Goal: Information Seeking & Learning: Learn about a topic

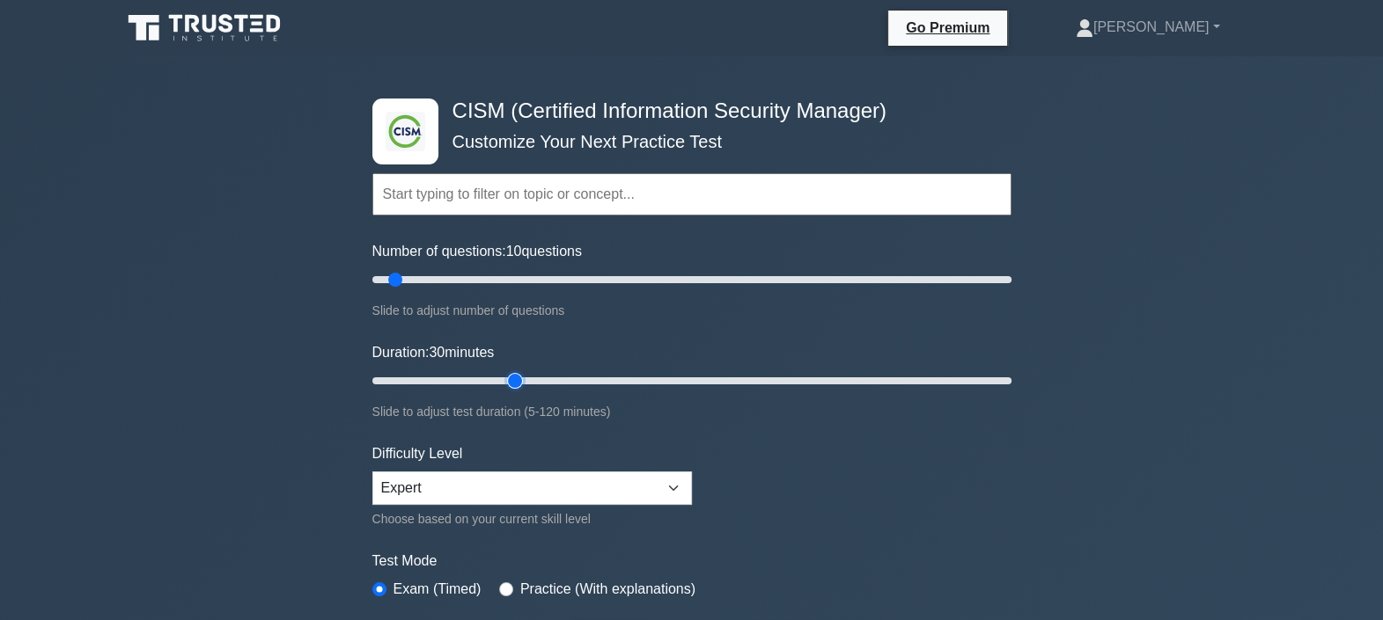
drag, startPoint x: 403, startPoint y: 377, endPoint x: 519, endPoint y: 378, distance: 116.2
type input "30"
click at [519, 378] on input "Duration: 30 minutes" at bounding box center [691, 381] width 639 height 21
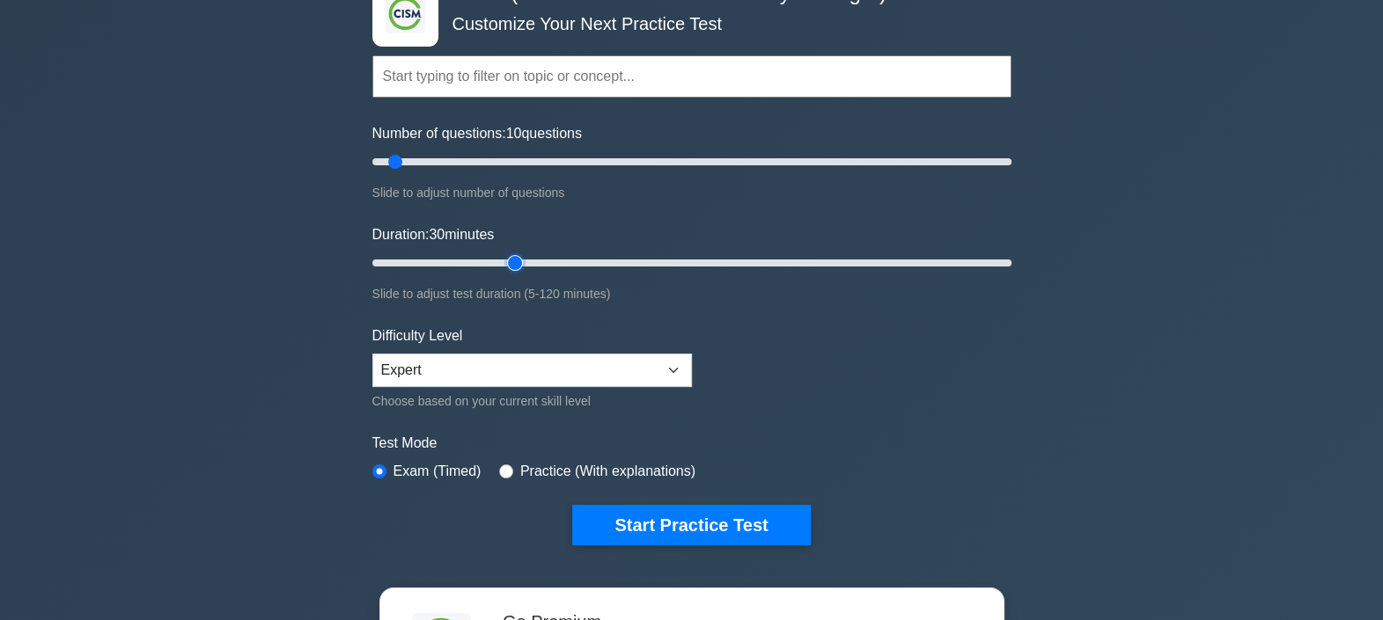
scroll to position [219, 0]
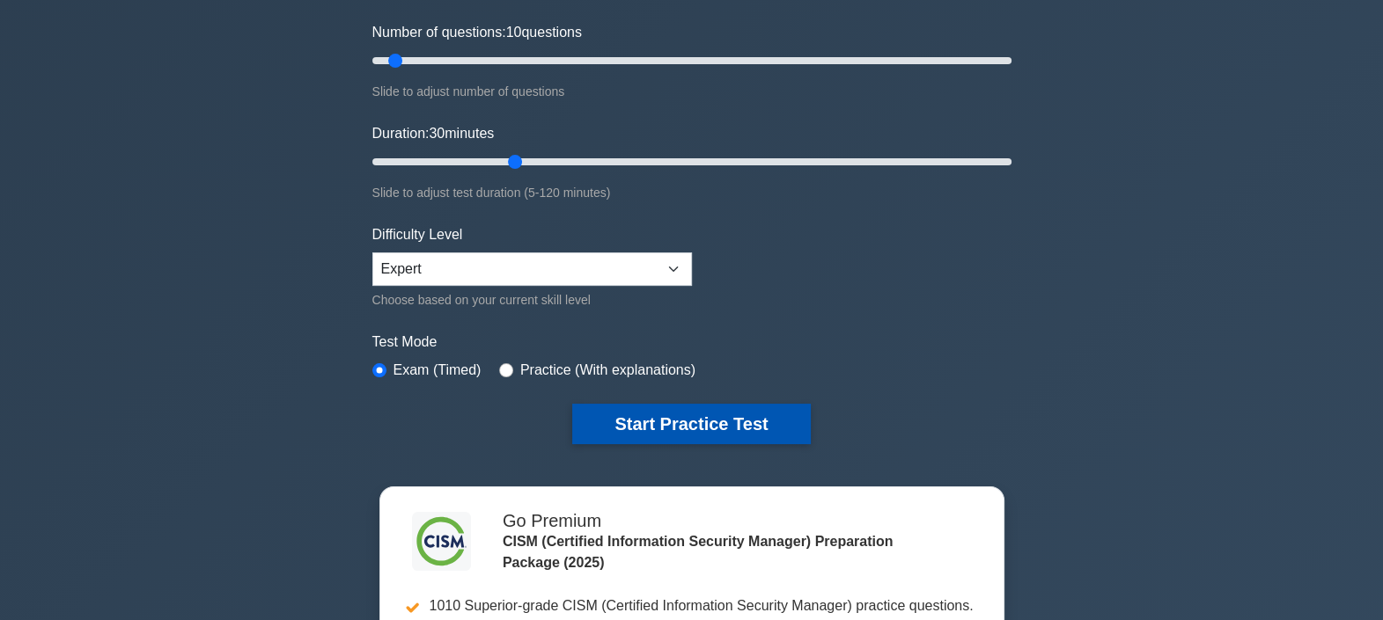
click at [644, 416] on button "Start Practice Test" at bounding box center [691, 424] width 238 height 40
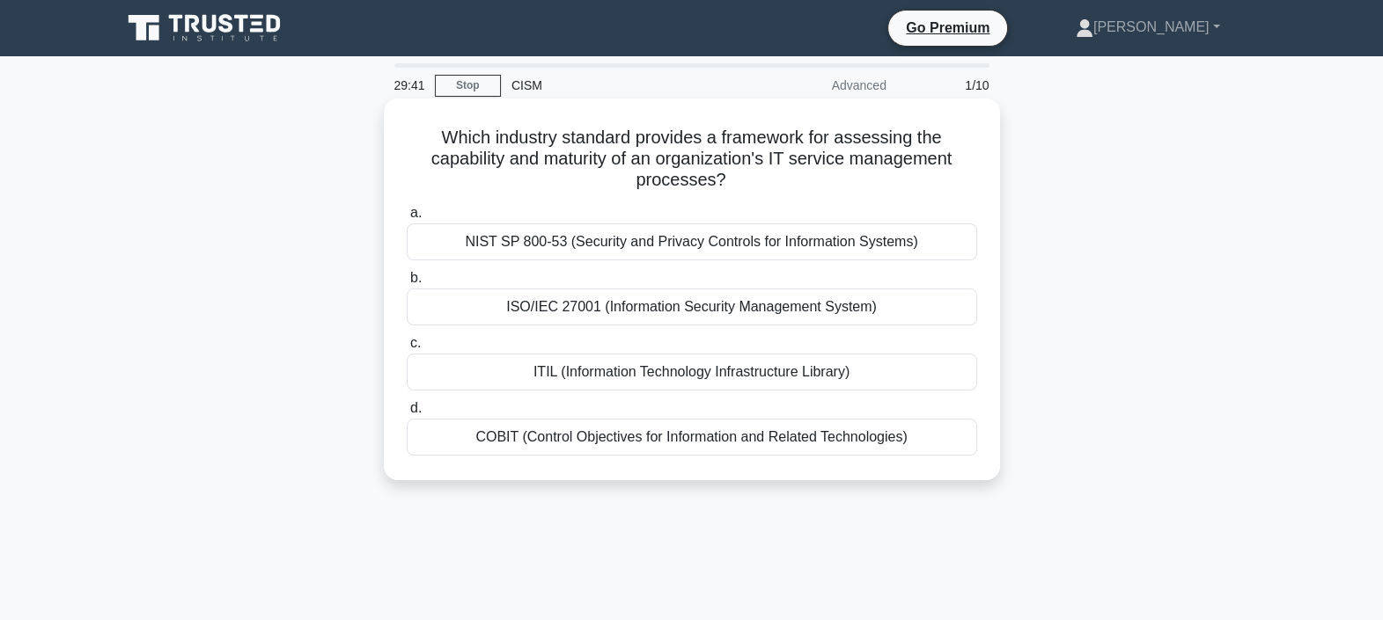
click at [880, 306] on div "ISO/IEC 27001 (Information Security Management System)" at bounding box center [692, 307] width 570 height 37
click at [407, 284] on input "b. ISO/IEC 27001 (Information Security Management System)" at bounding box center [407, 278] width 0 height 11
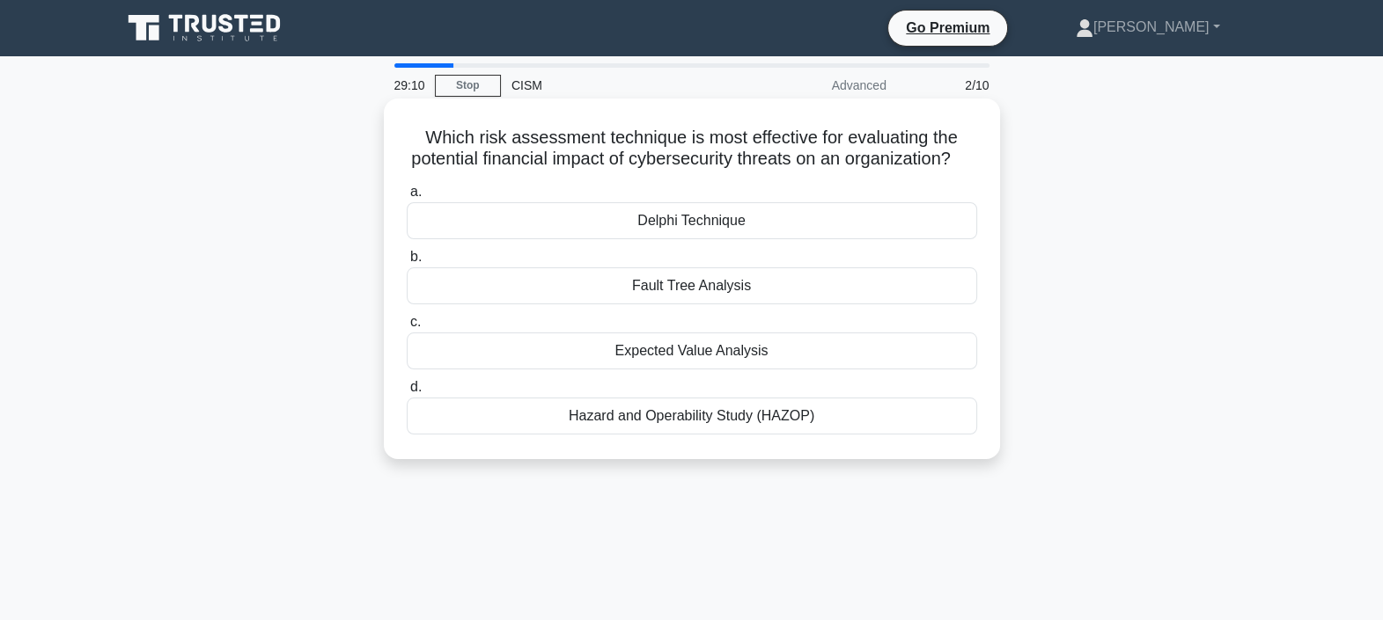
click at [634, 370] on div "Expected Value Analysis" at bounding box center [692, 351] width 570 height 37
click at [407, 328] on input "c. Expected Value Analysis" at bounding box center [407, 322] width 0 height 11
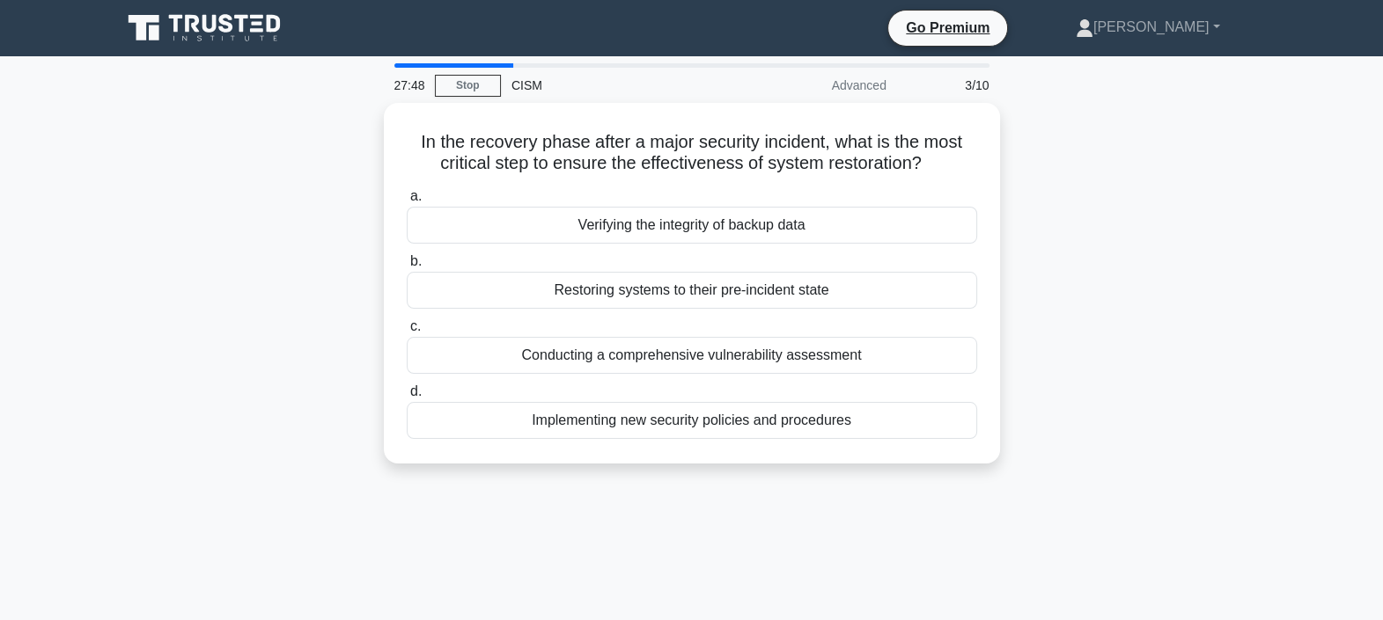
click at [1200, 247] on div "In the recovery phase after a major security incident, what is the most critica…" at bounding box center [692, 294] width 1162 height 382
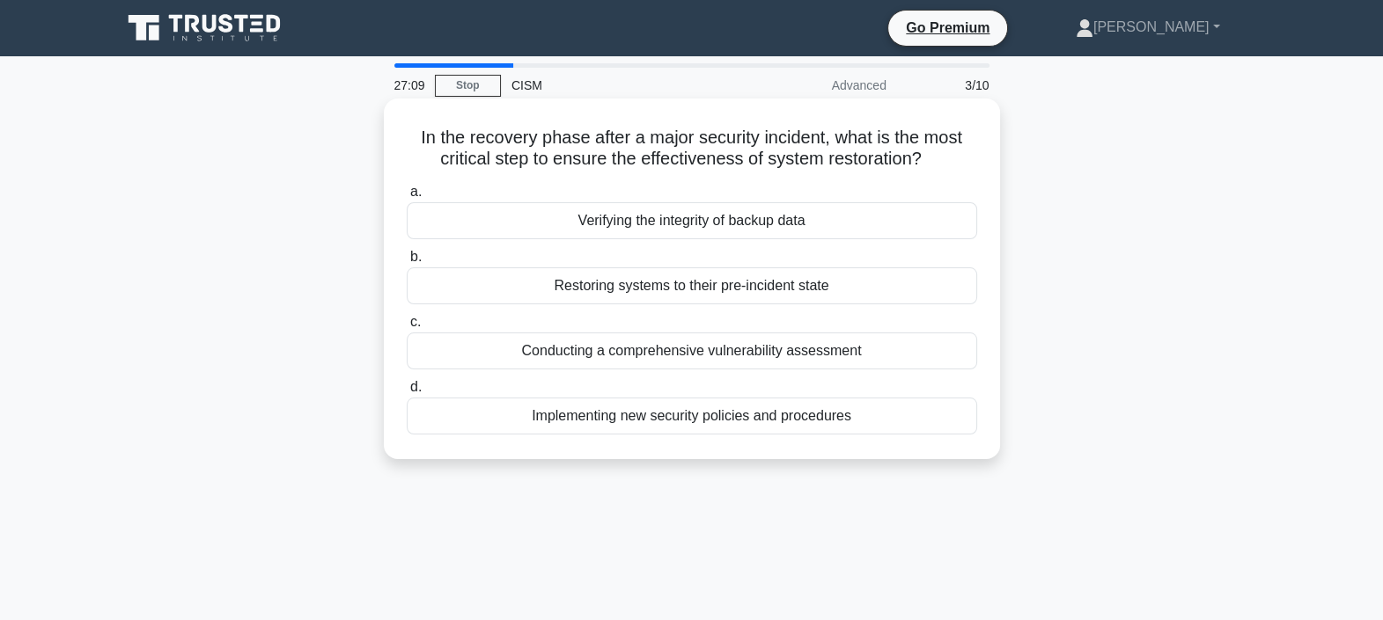
click at [802, 218] on div "Verifying the integrity of backup data" at bounding box center [692, 220] width 570 height 37
click at [407, 198] on input "a. Verifying the integrity of backup data" at bounding box center [407, 192] width 0 height 11
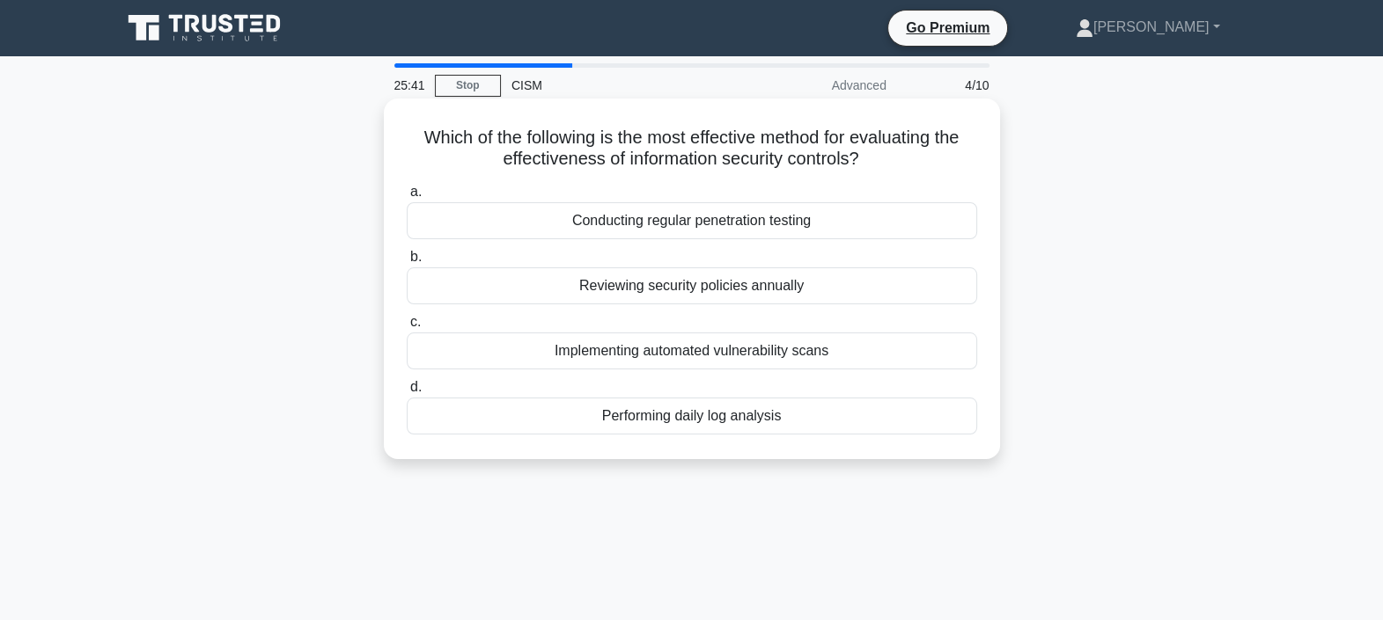
click at [823, 359] on div "Implementing automated vulnerability scans" at bounding box center [692, 351] width 570 height 37
click at [407, 328] on input "c. Implementing automated vulnerability scans" at bounding box center [407, 322] width 0 height 11
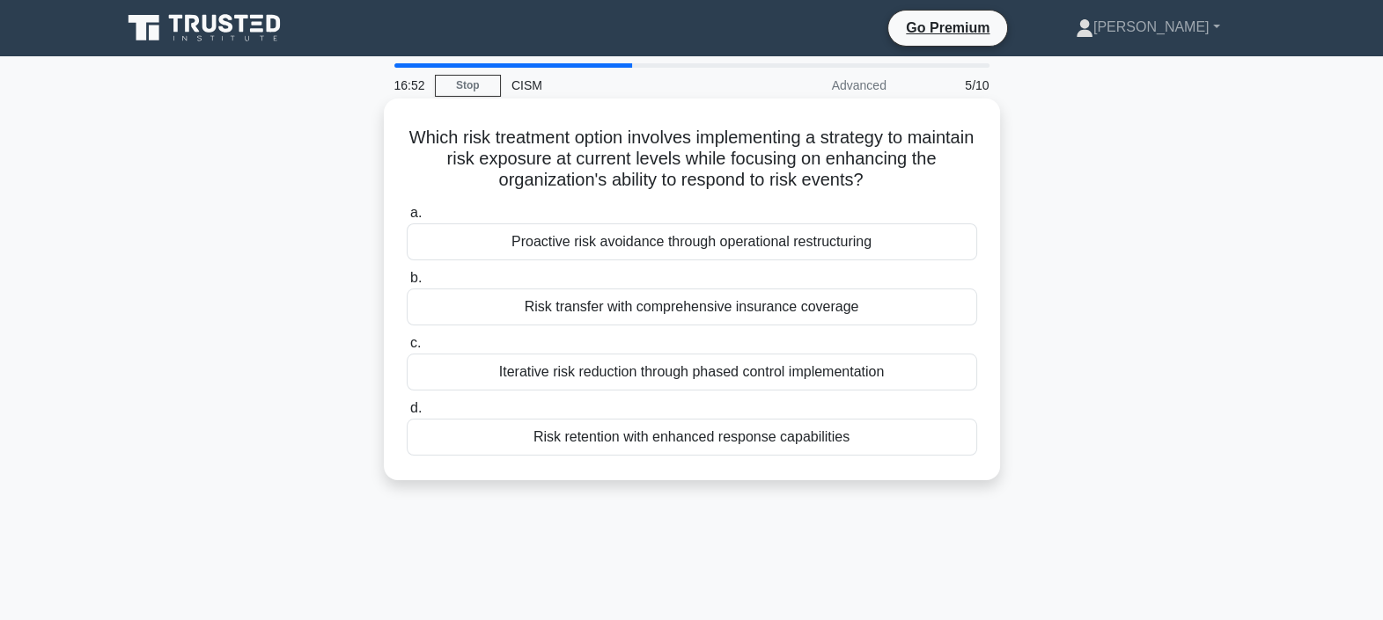
click at [859, 382] on div "Iterative risk reduction through phased control implementation" at bounding box center [692, 372] width 570 height 37
click at [407, 349] on input "c. Iterative risk reduction through phased control implementation" at bounding box center [407, 343] width 0 height 11
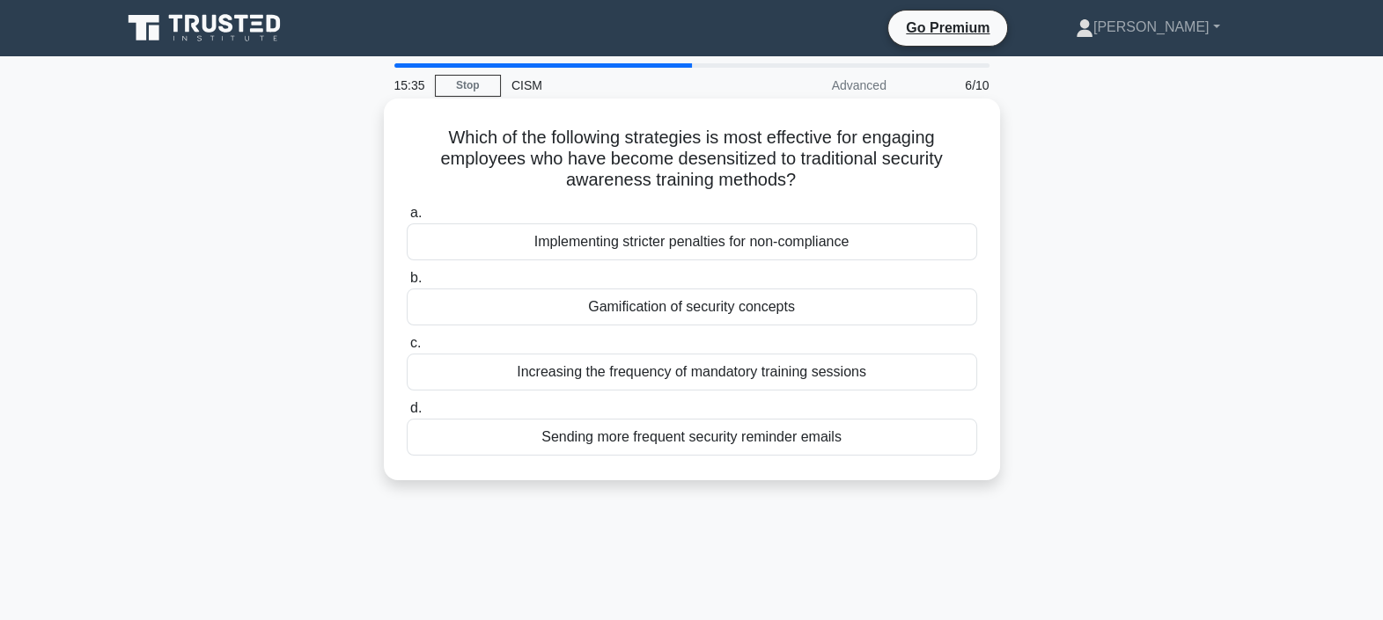
click at [692, 312] on div "Gamification of security concepts" at bounding box center [692, 307] width 570 height 37
click at [407, 284] on input "b. Gamification of security concepts" at bounding box center [407, 278] width 0 height 11
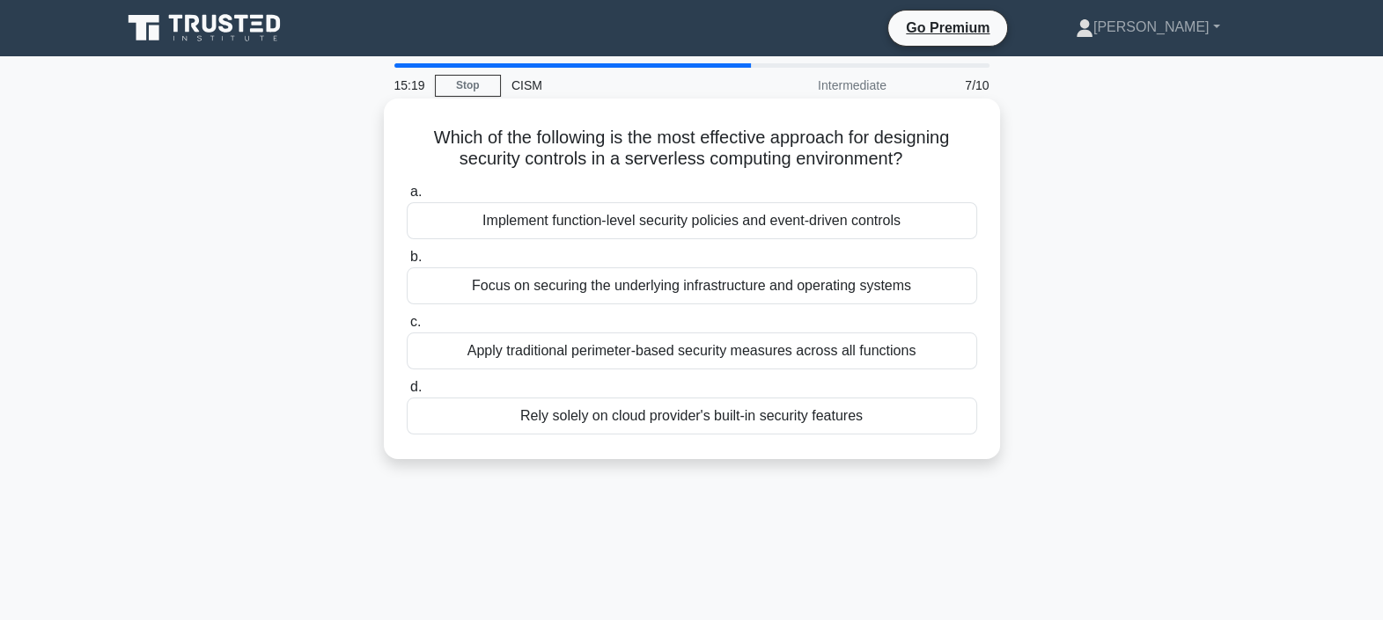
click at [693, 226] on div "Implement function-level security policies and event-driven controls" at bounding box center [692, 220] width 570 height 37
click at [407, 198] on input "a. Implement function-level security policies and event-driven controls" at bounding box center [407, 192] width 0 height 11
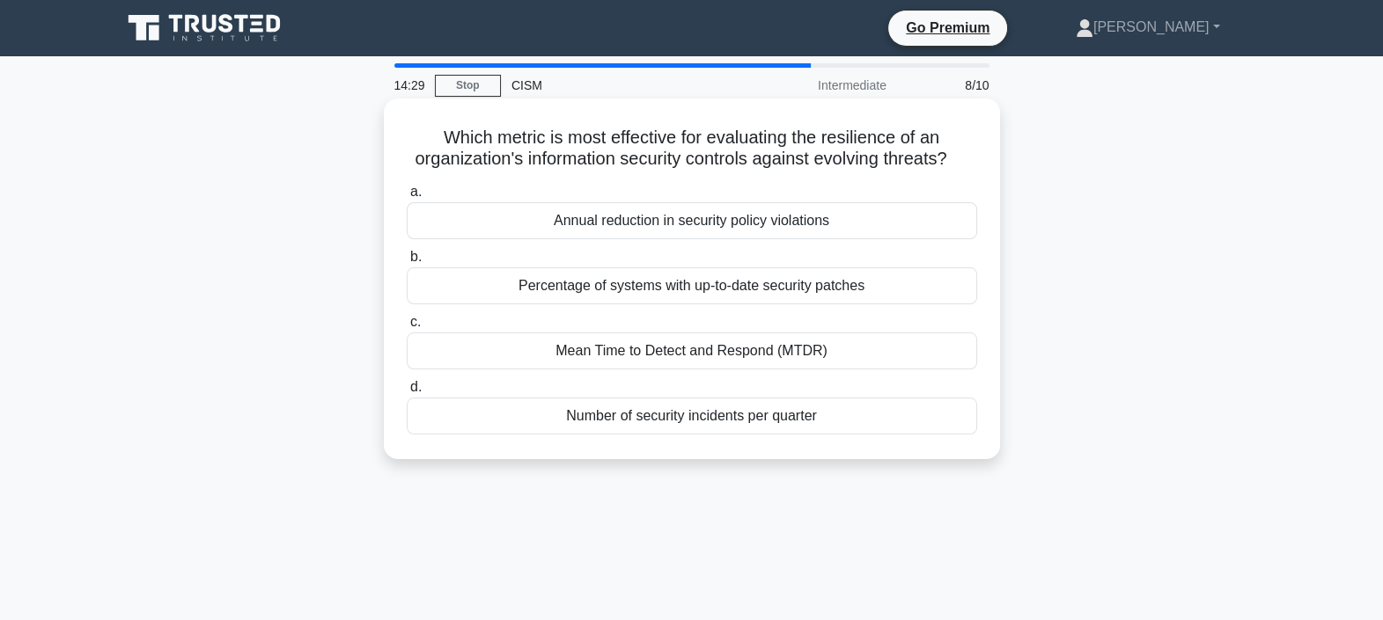
click at [774, 370] on div "Mean Time to Detect and Respond (MTDR)" at bounding box center [692, 351] width 570 height 37
click at [407, 328] on input "c. Mean Time to Detect and Respond (MTDR)" at bounding box center [407, 322] width 0 height 11
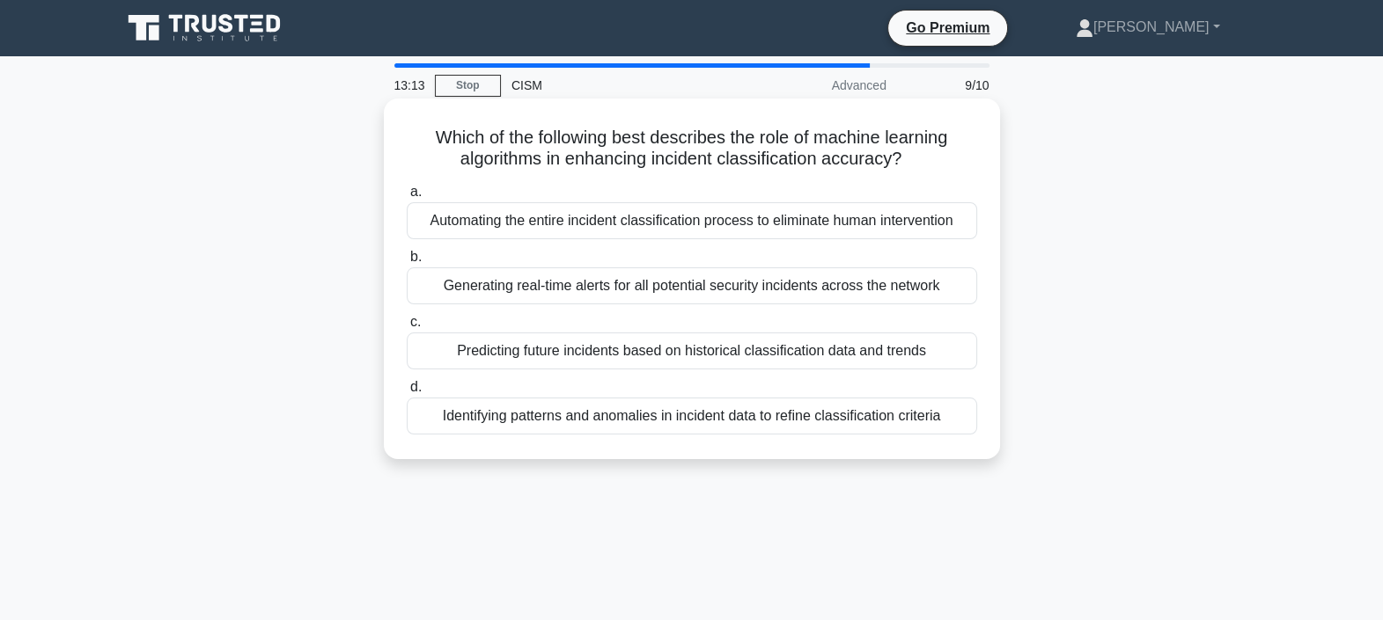
click at [569, 290] on div "Generating real-time alerts for all potential security incidents across the net…" at bounding box center [692, 286] width 570 height 37
click at [407, 263] on input "b. Generating real-time alerts for all potential security incidents across the …" at bounding box center [407, 257] width 0 height 11
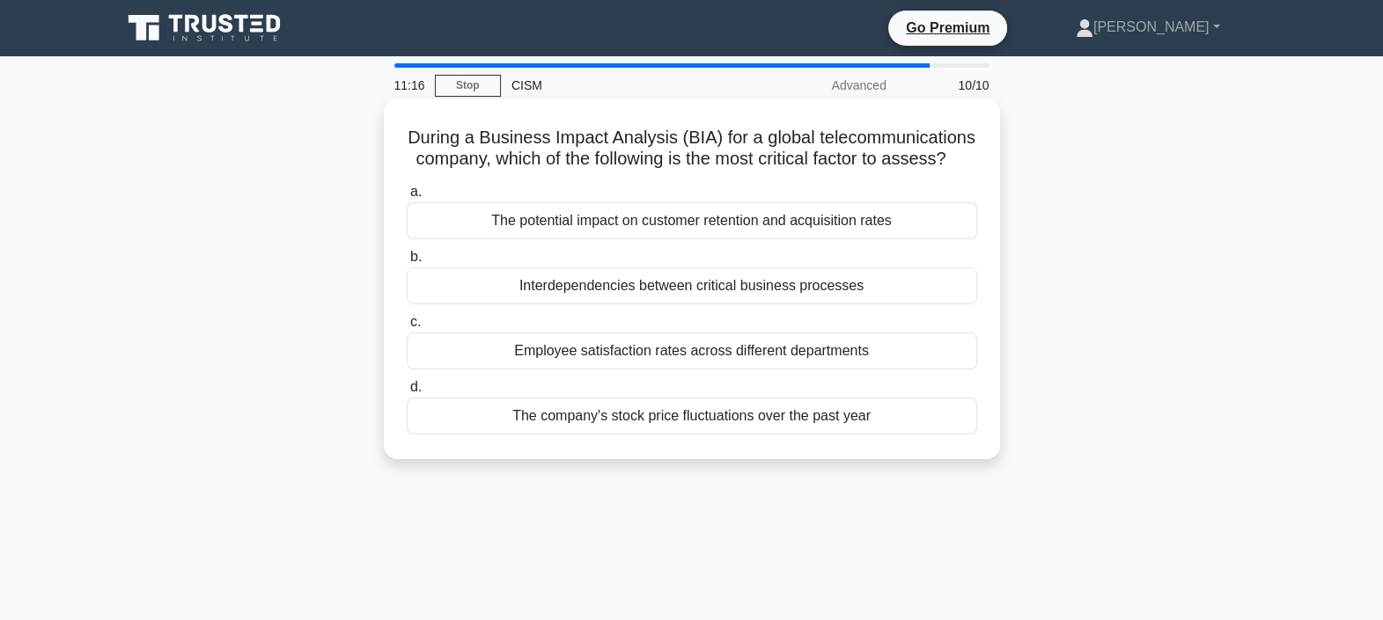
click at [691, 305] on div "Interdependencies between critical business processes" at bounding box center [692, 286] width 570 height 37
click at [407, 263] on input "b. Interdependencies between critical business processes" at bounding box center [407, 257] width 0 height 11
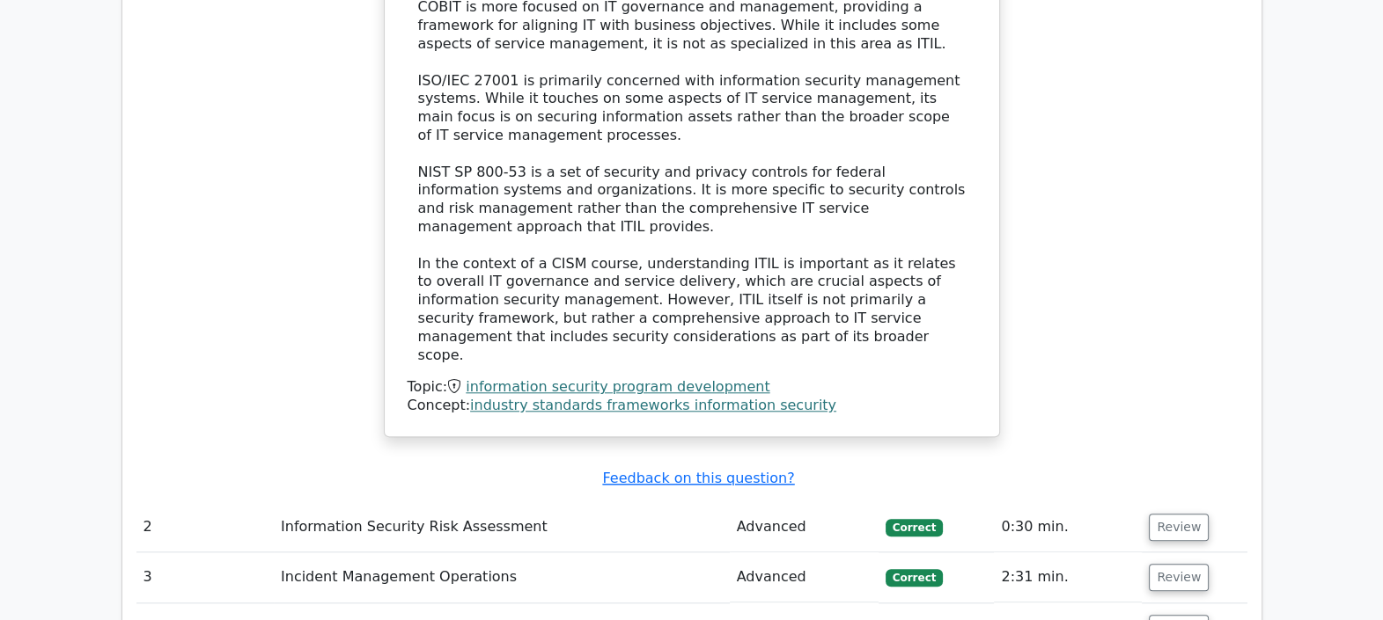
scroll to position [2200, 0]
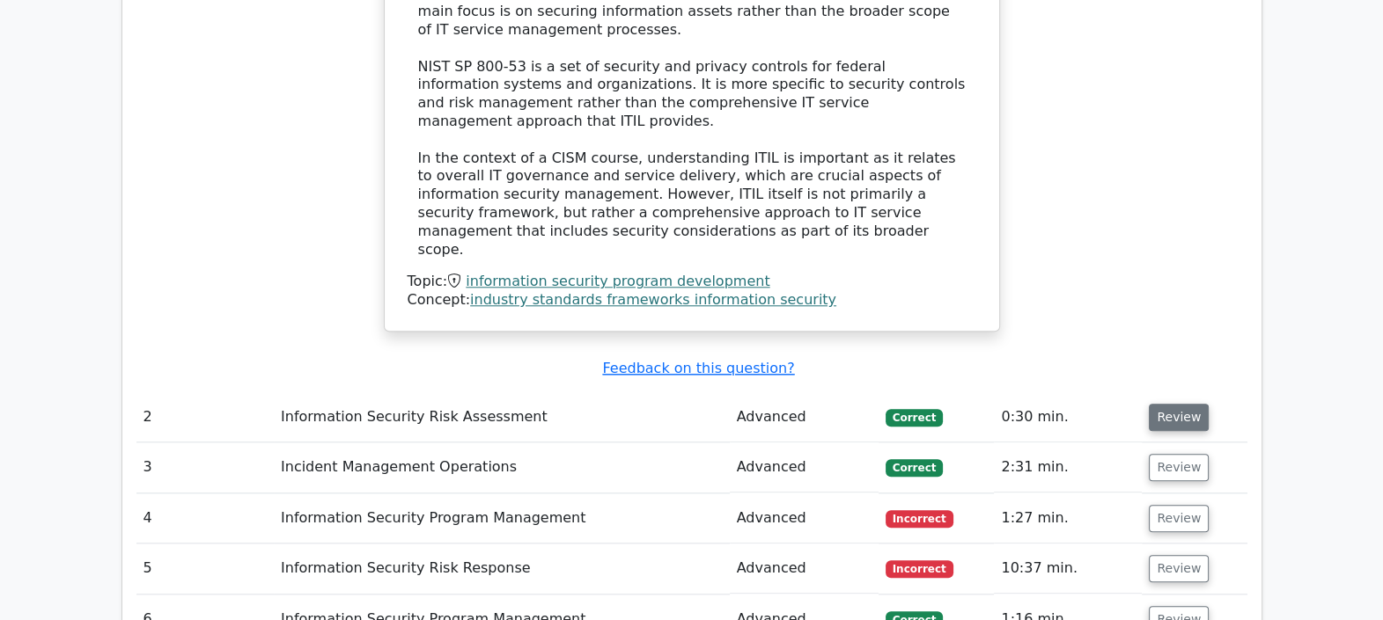
click at [1179, 404] on button "Review" at bounding box center [1179, 417] width 60 height 27
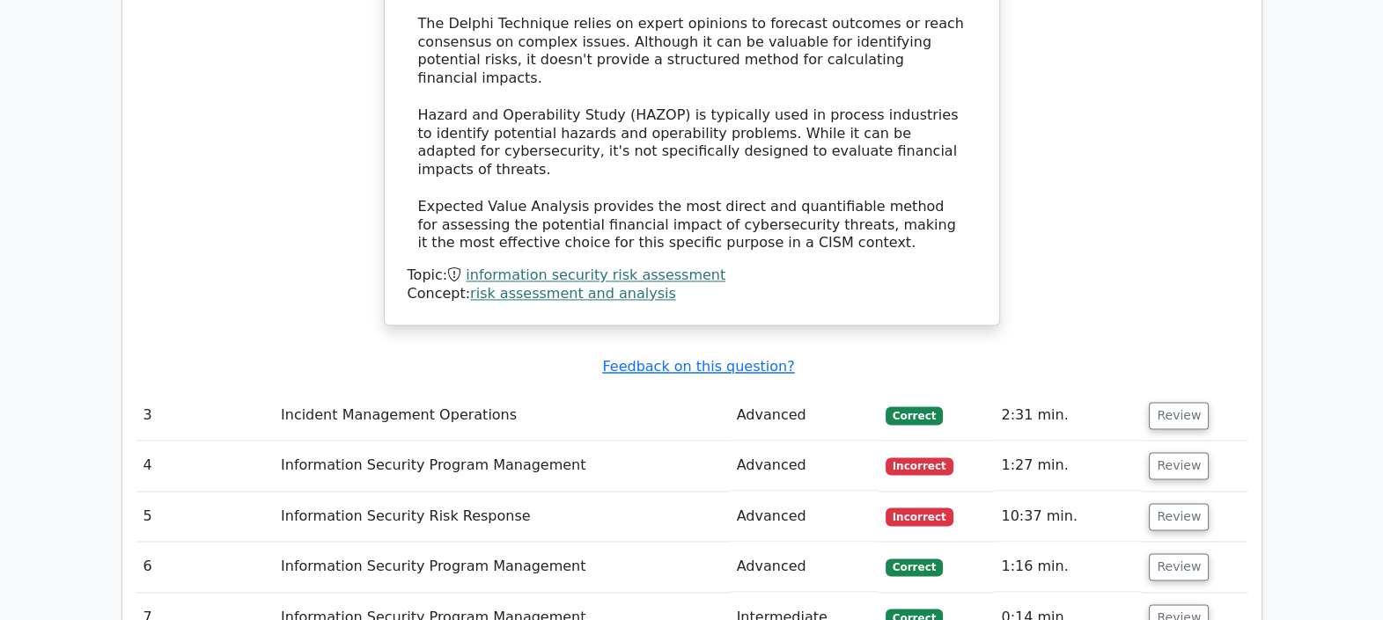
scroll to position [3557, 0]
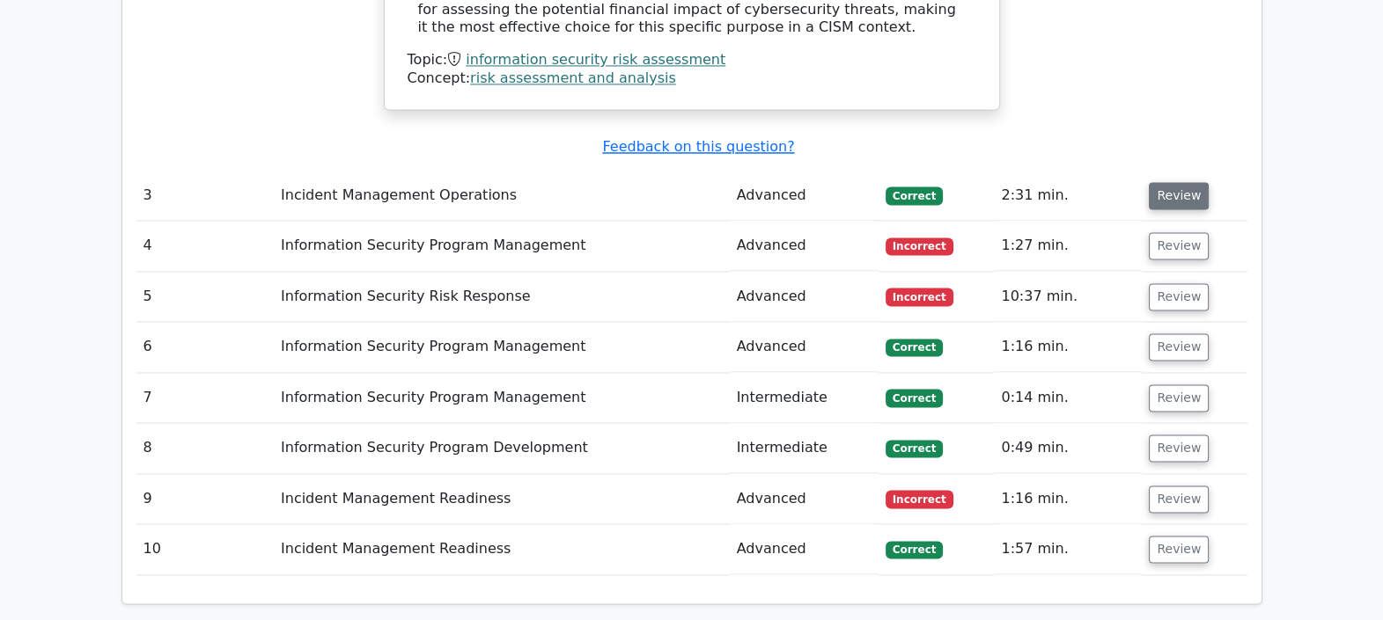
click at [1171, 182] on button "Review" at bounding box center [1179, 195] width 60 height 27
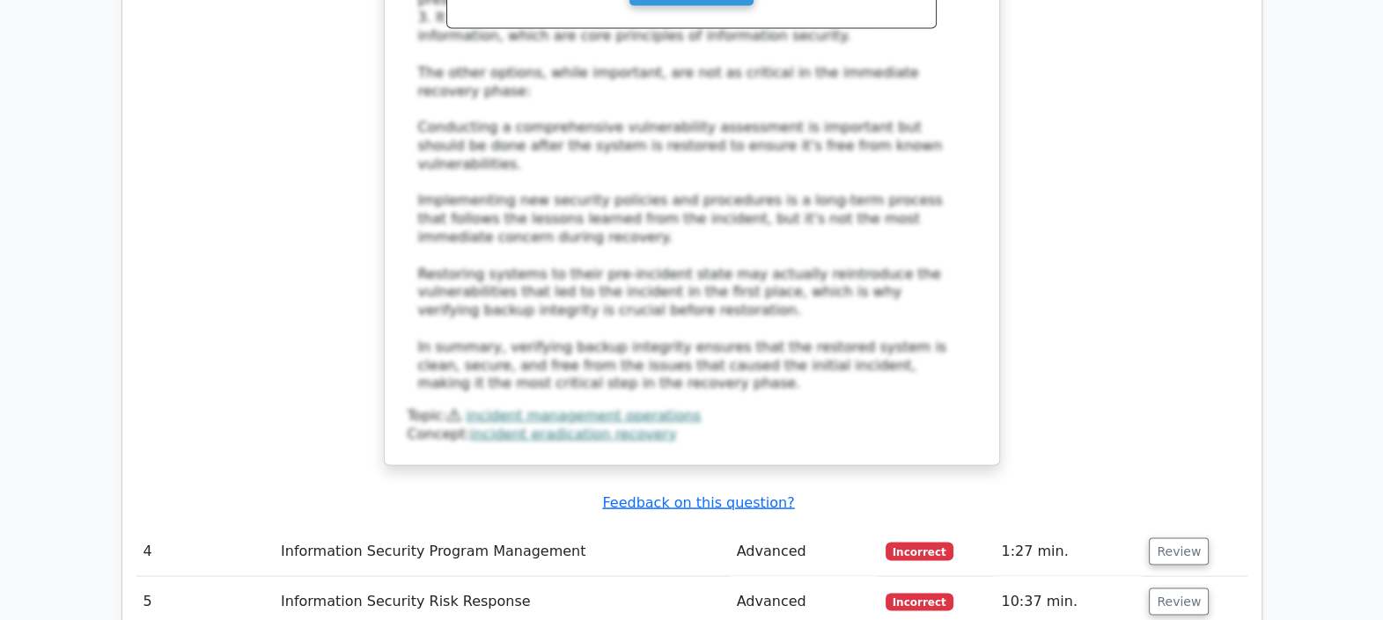
scroll to position [4438, 0]
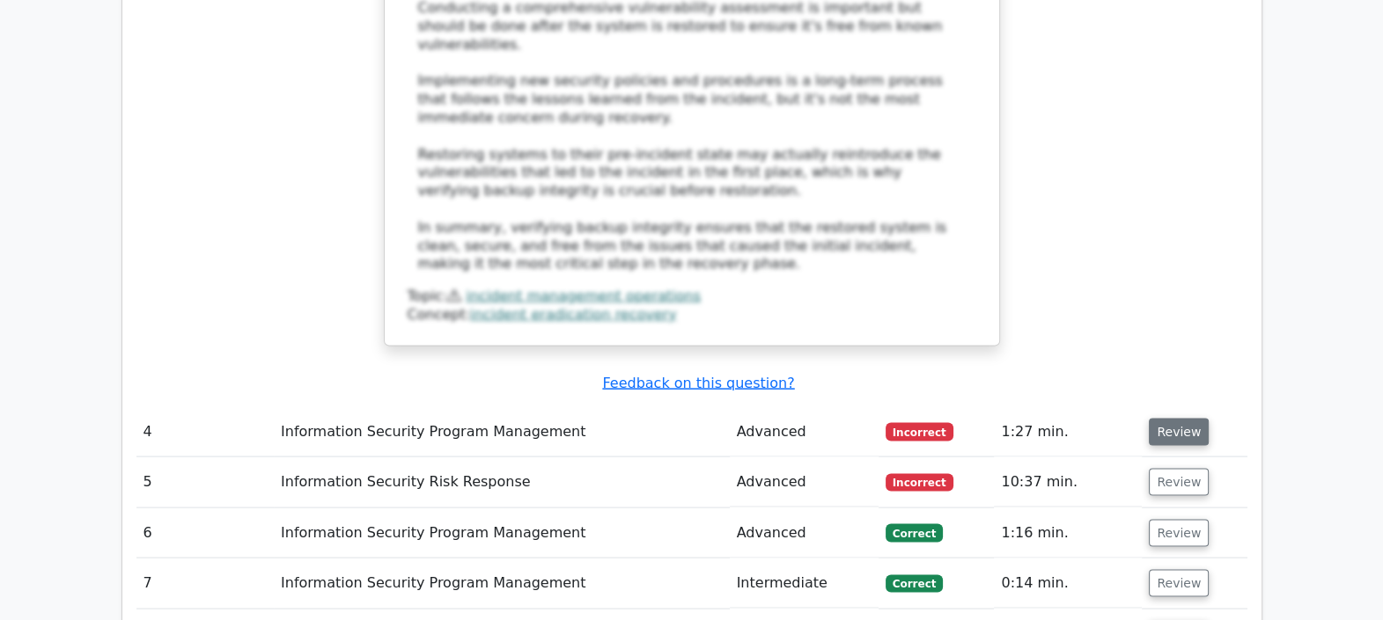
click at [1179, 419] on button "Review" at bounding box center [1179, 432] width 60 height 27
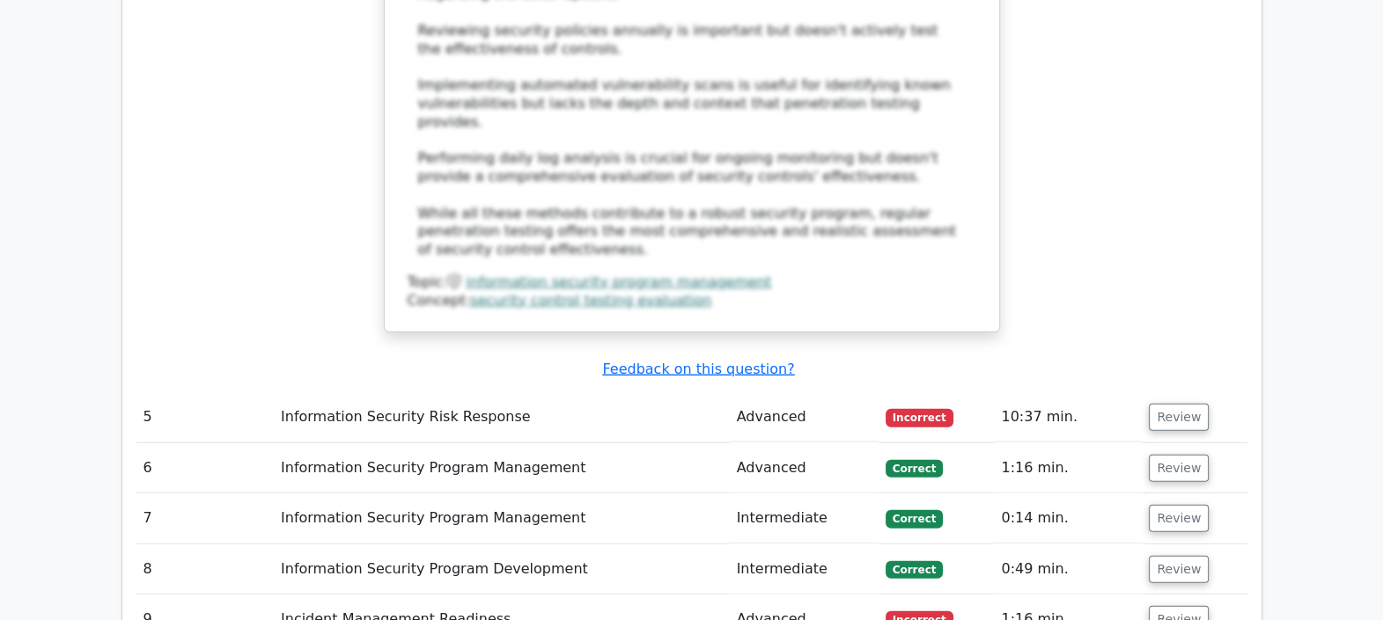
scroll to position [5648, 0]
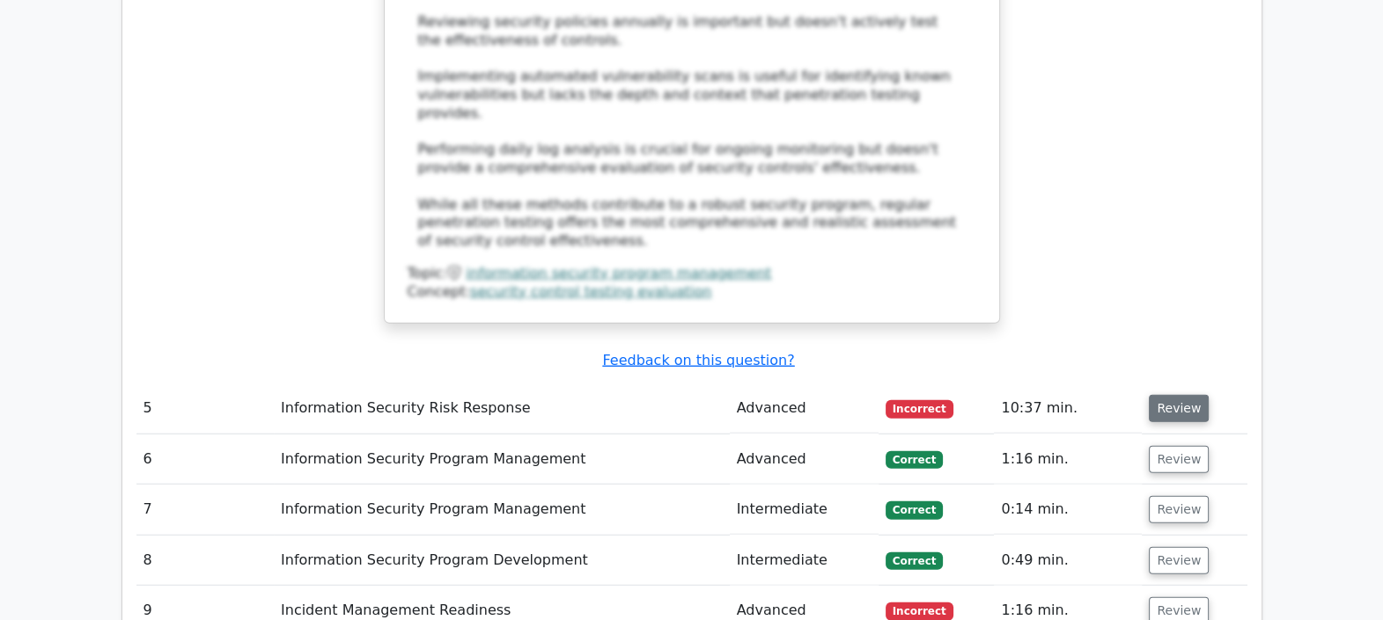
click at [1188, 395] on button "Review" at bounding box center [1179, 408] width 60 height 27
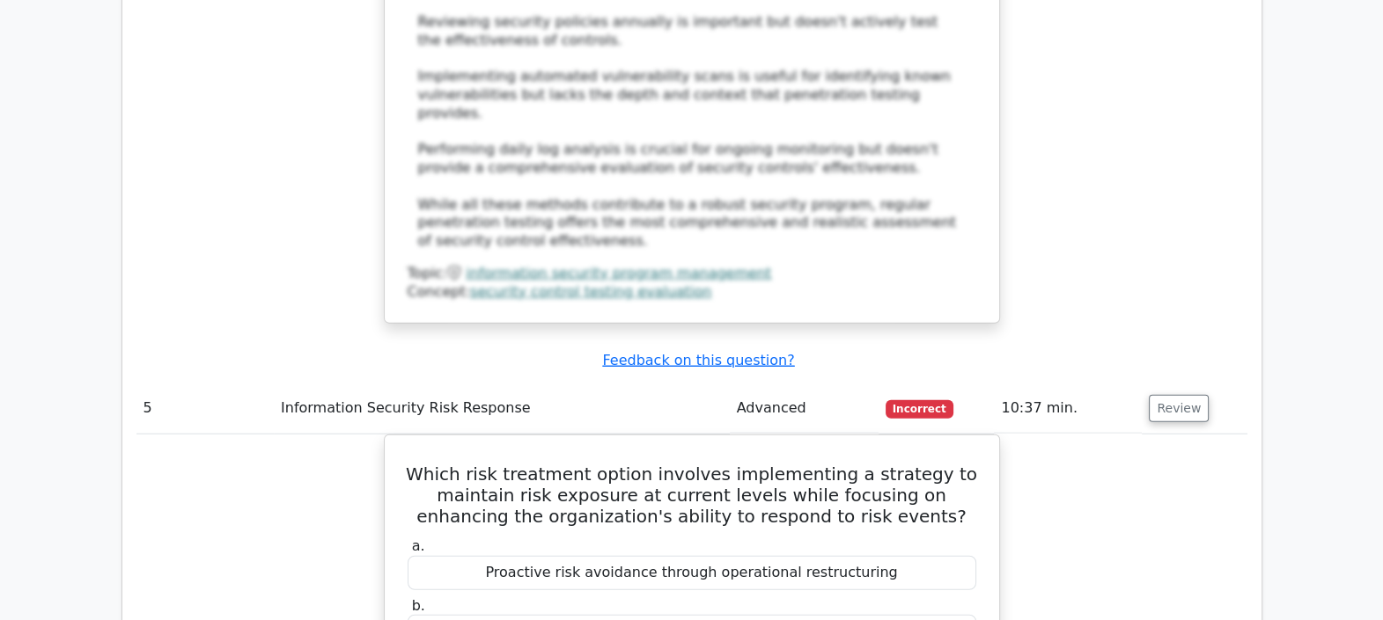
scroll to position [0, 10]
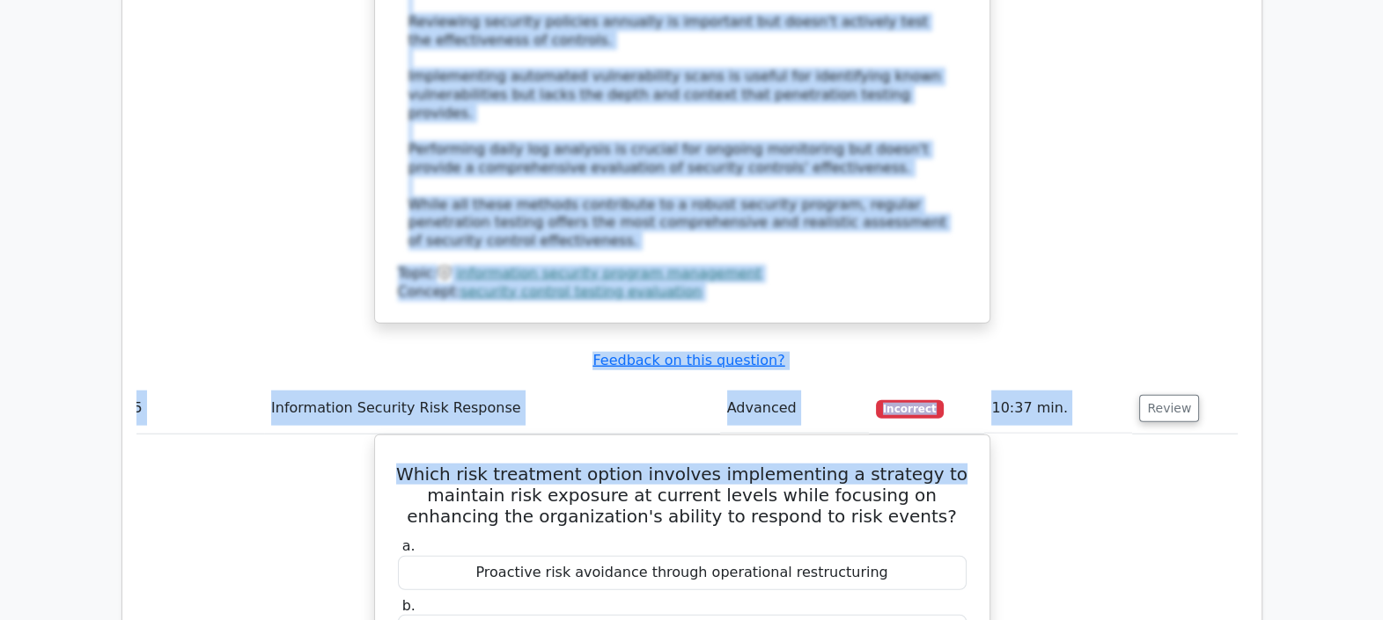
drag, startPoint x: 1170, startPoint y: 186, endPoint x: 1250, endPoint y: 408, distance: 236.6
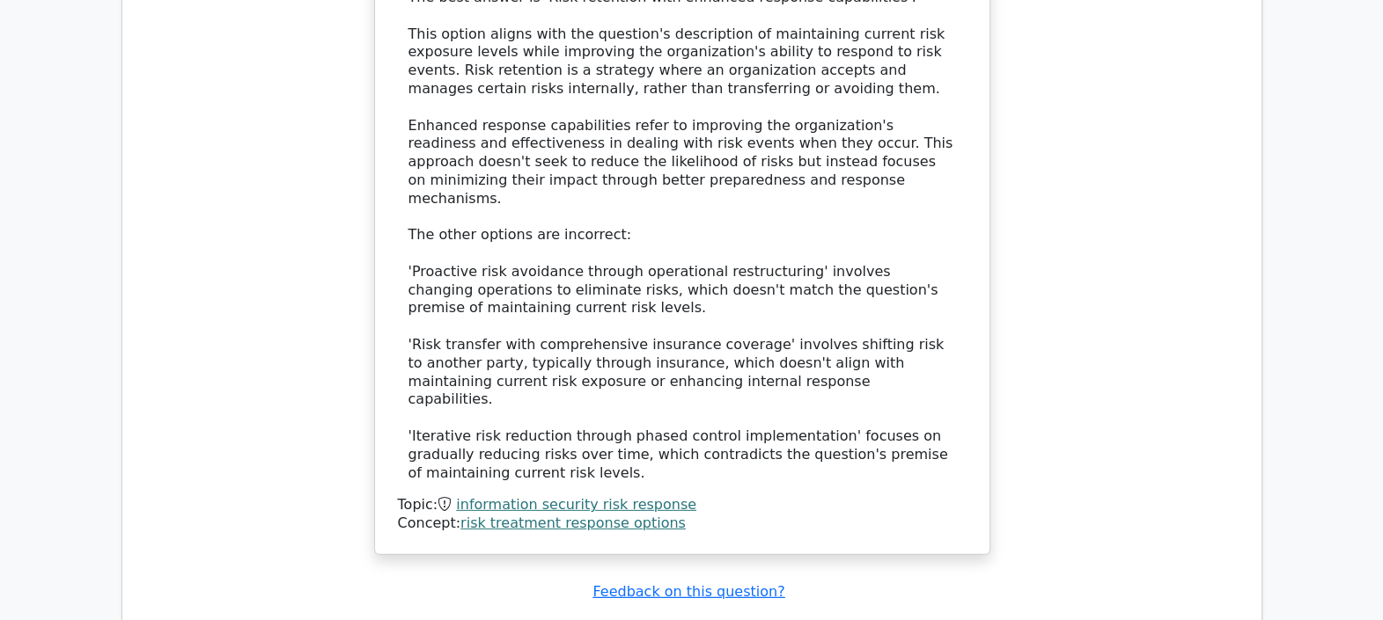
scroll to position [6700, 0]
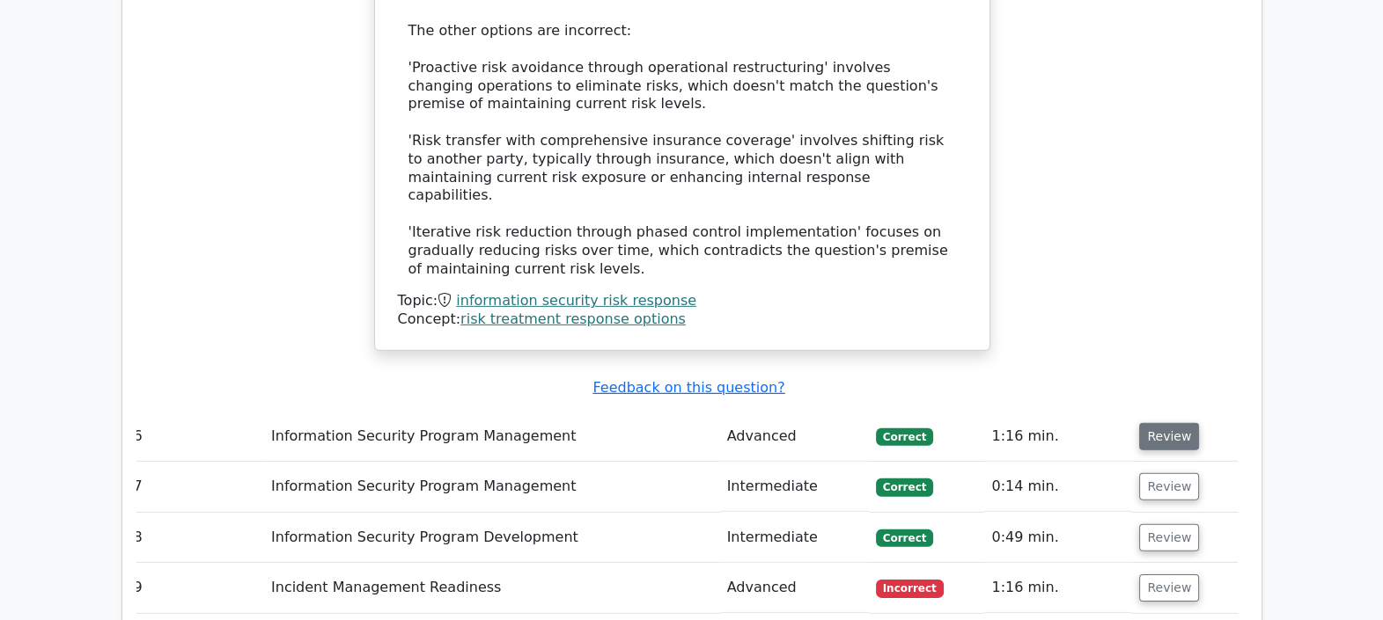
click at [1164, 423] on button "Review" at bounding box center [1169, 436] width 60 height 27
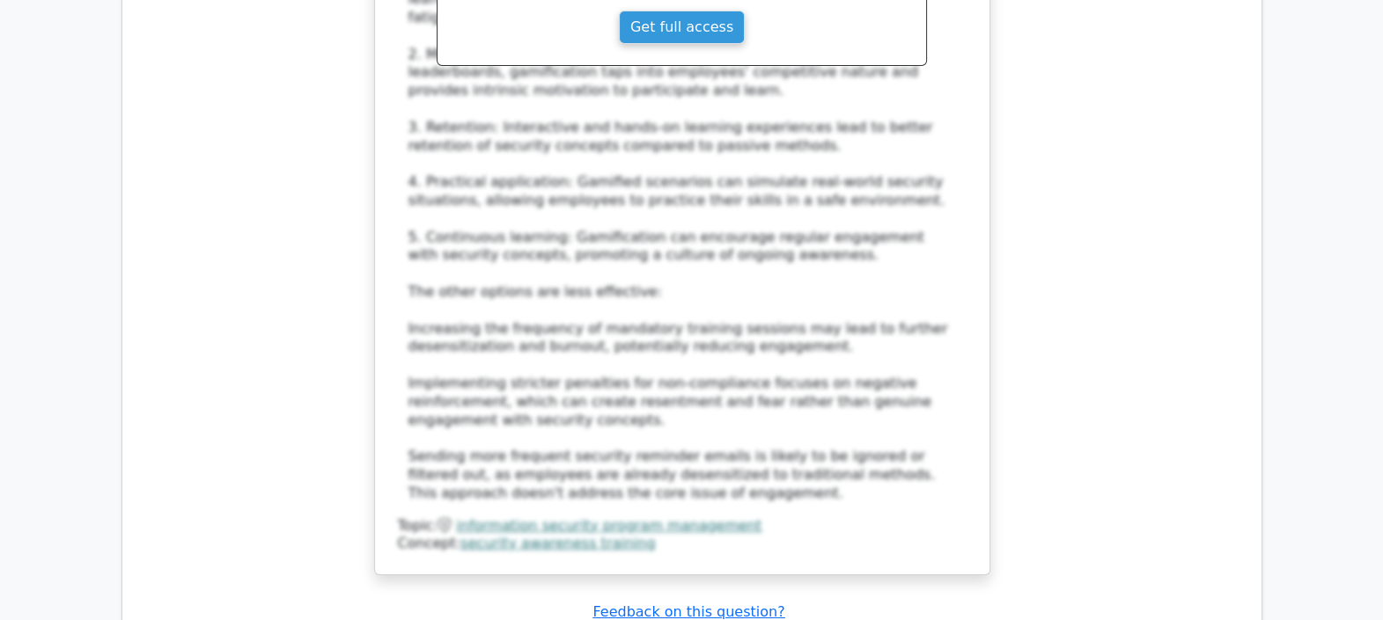
scroll to position [7800, 0]
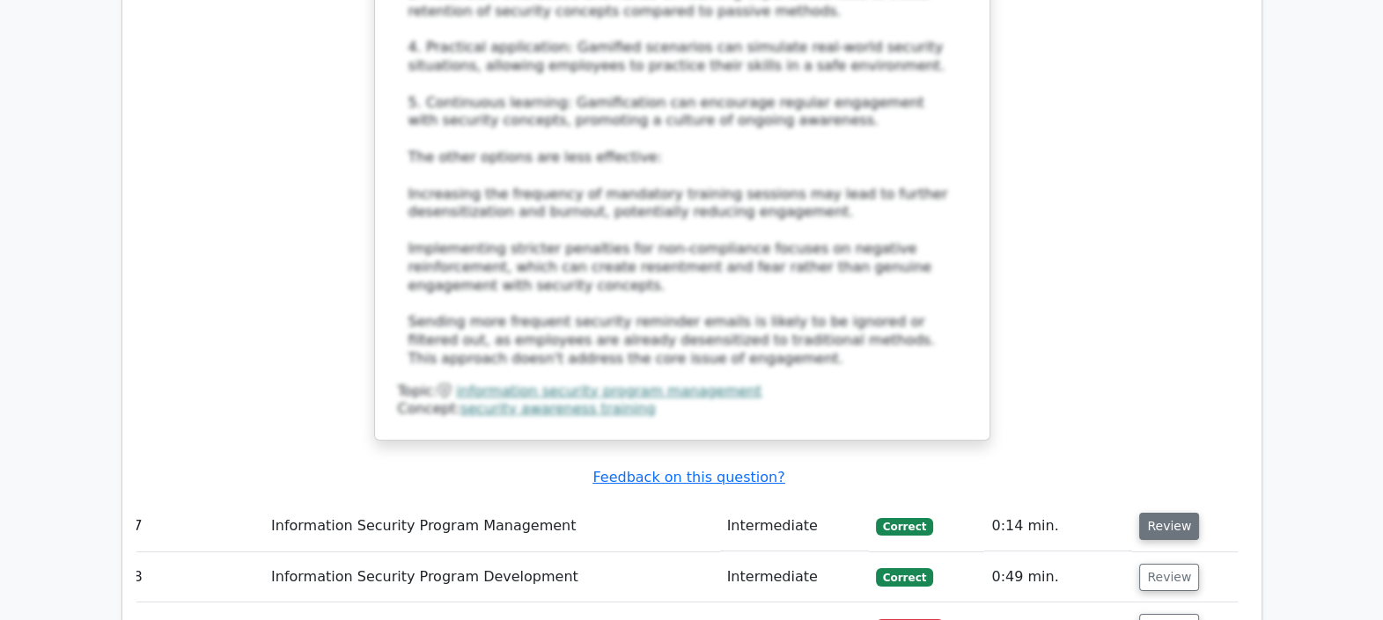
click at [1160, 513] on button "Review" at bounding box center [1169, 526] width 60 height 27
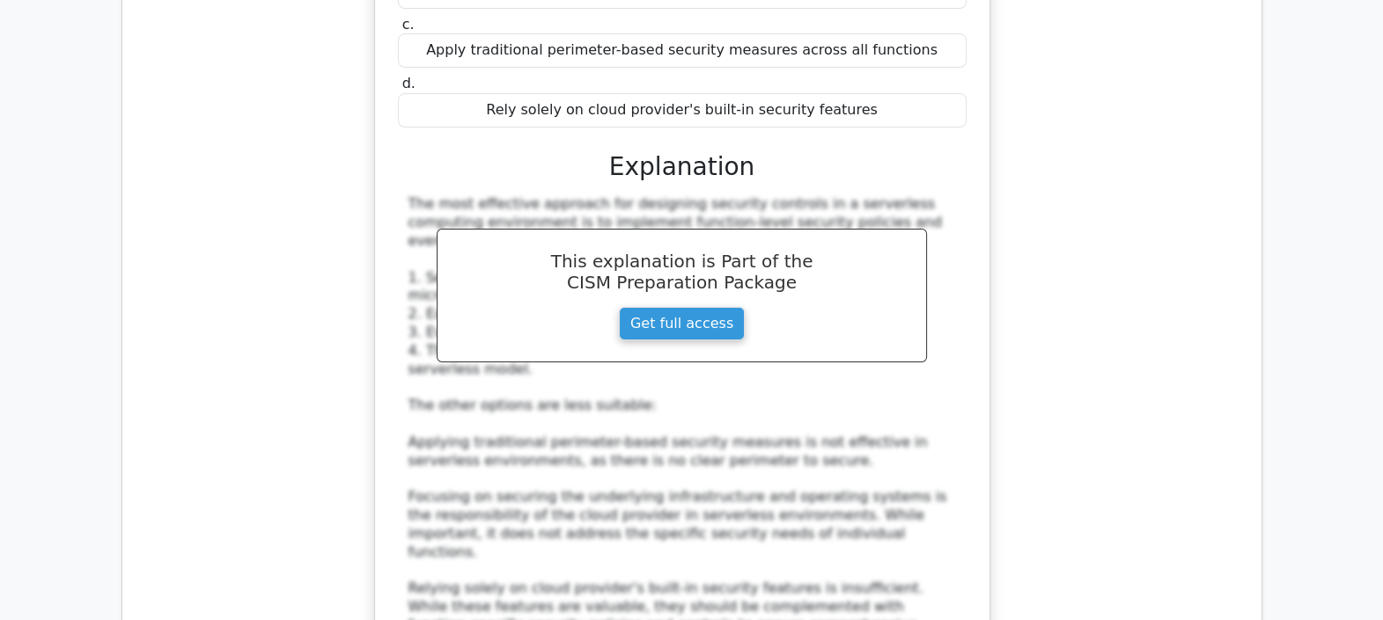
scroll to position [8571, 0]
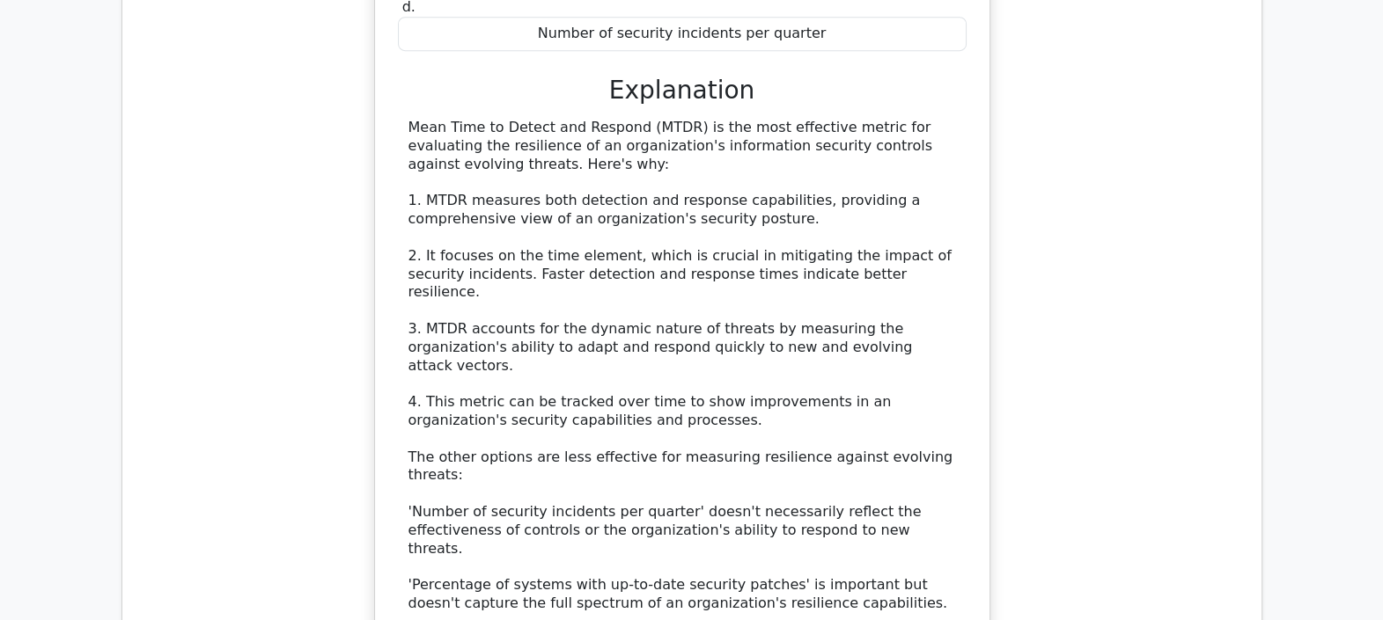
scroll to position [9781, 0]
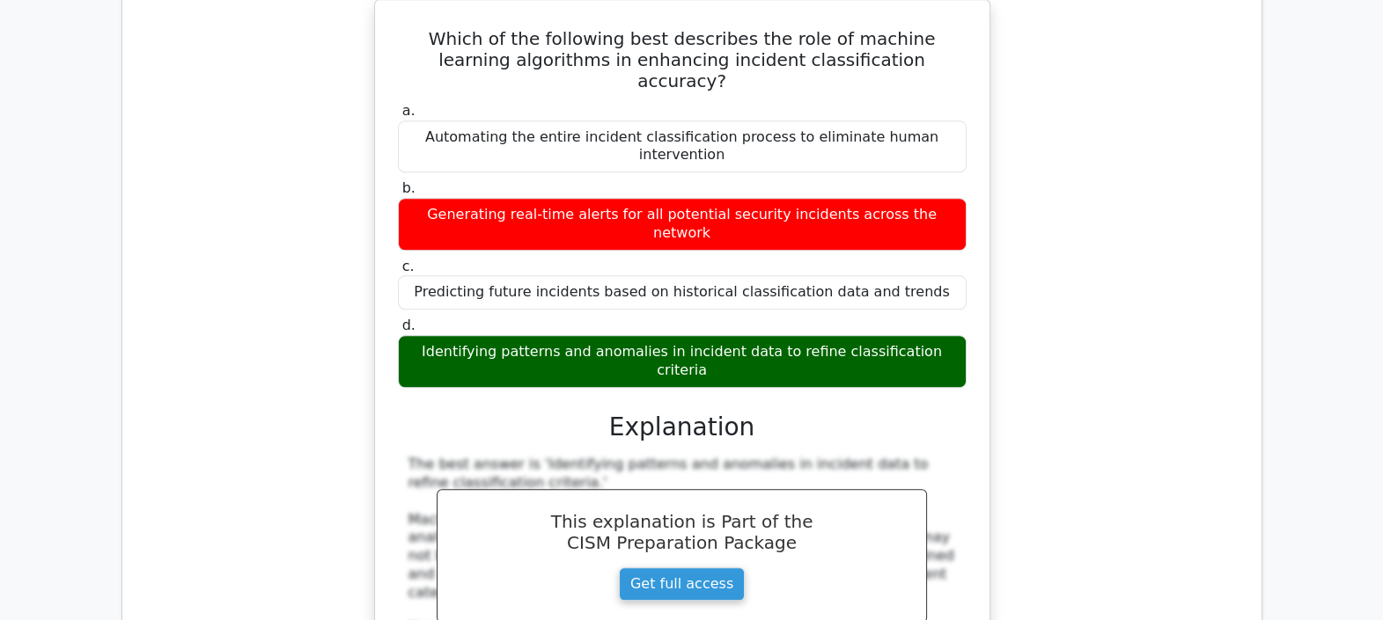
scroll to position [10881, 0]
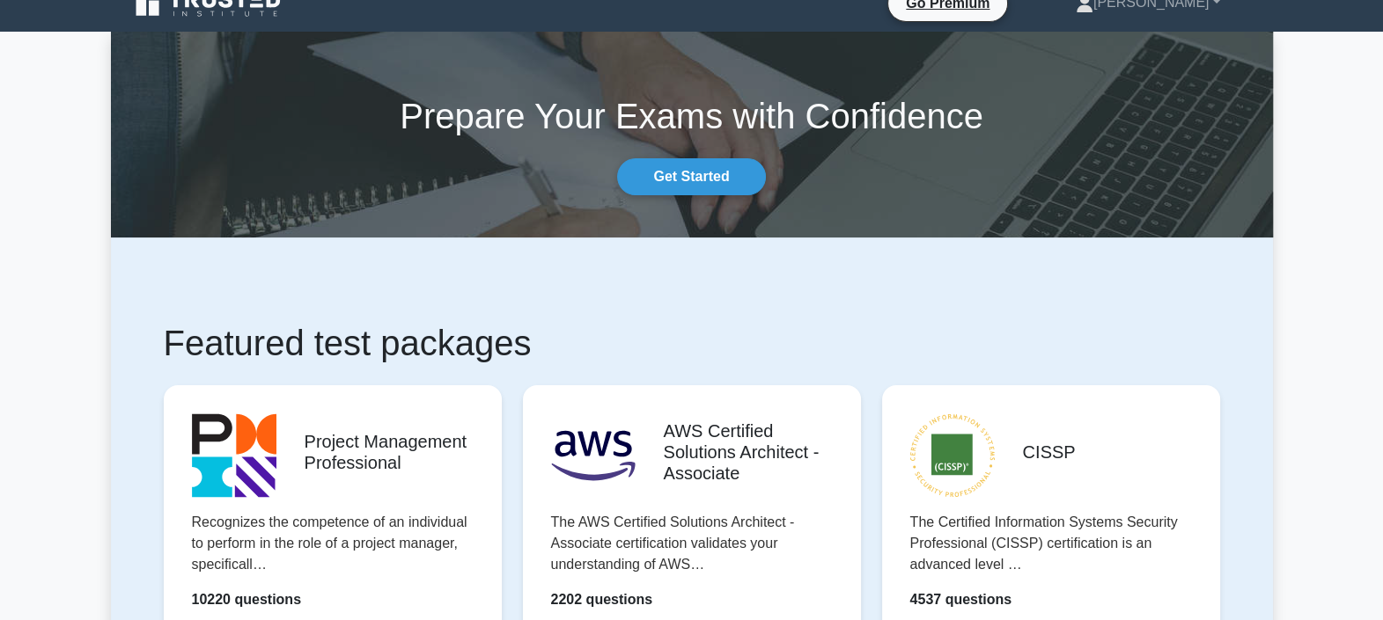
scroll to position [550, 0]
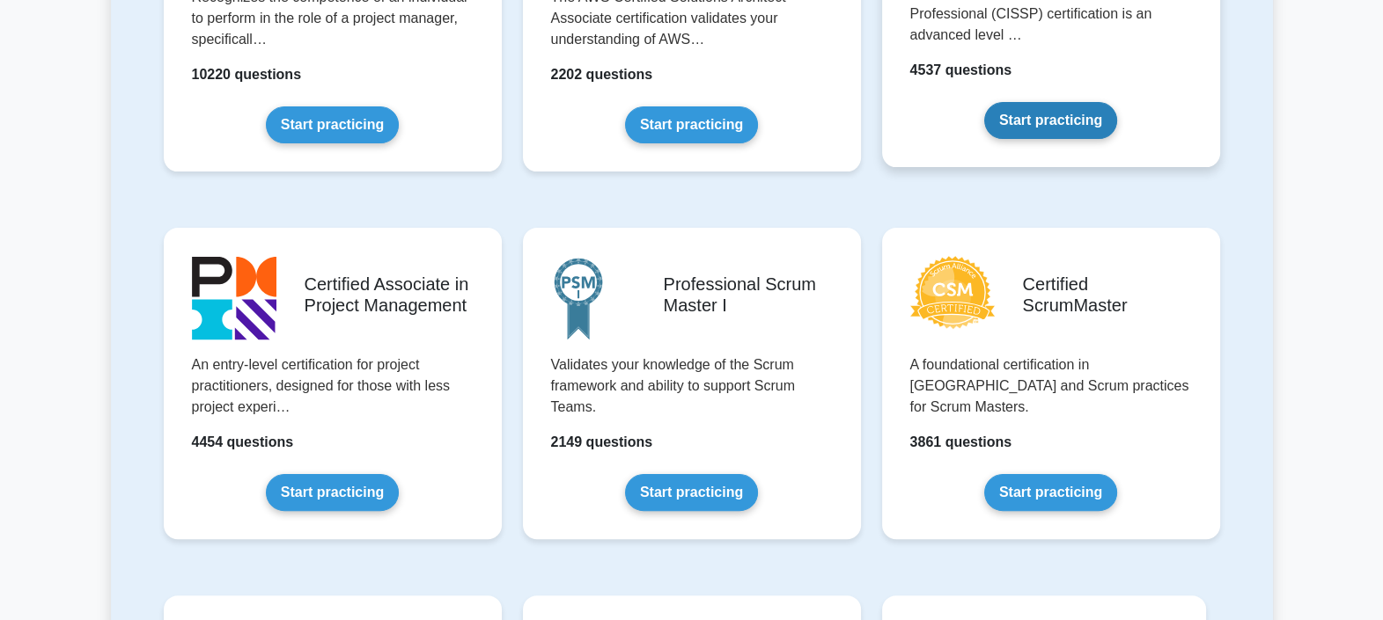
click at [1044, 122] on link "Start practicing" at bounding box center [1050, 120] width 133 height 37
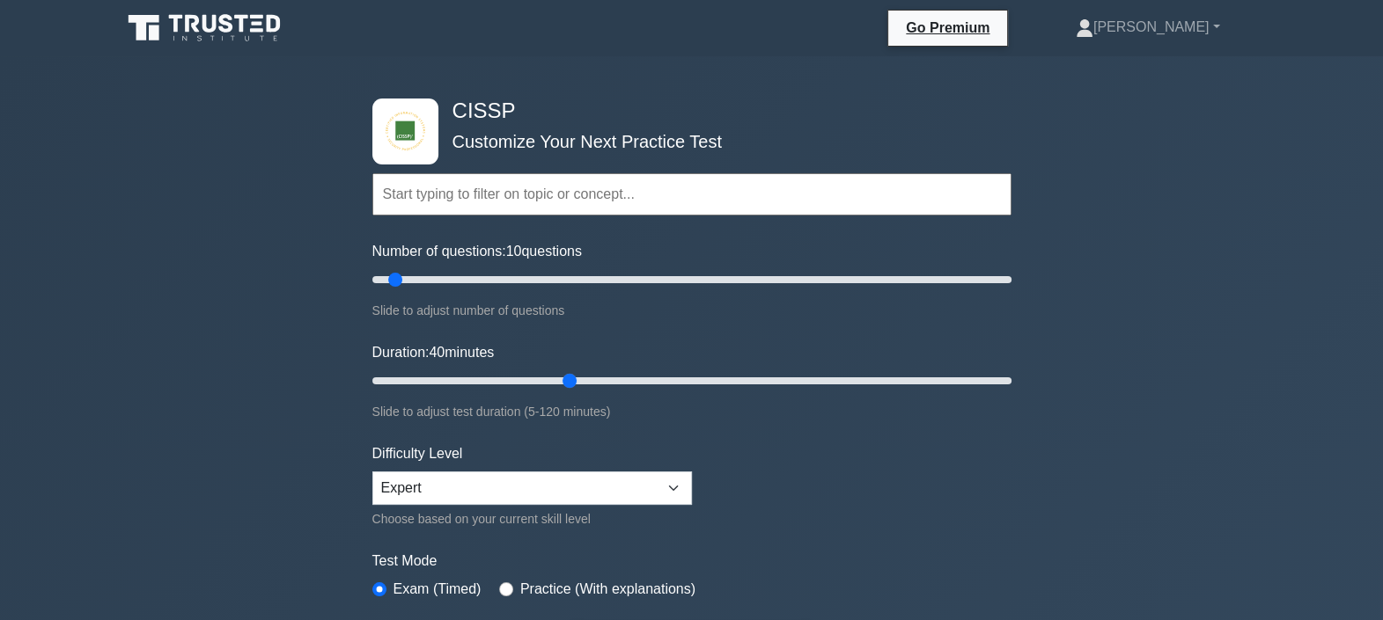
drag, startPoint x: 406, startPoint y: 377, endPoint x: 560, endPoint y: 400, distance: 155.7
type input "40"
click at [560, 392] on input "Duration: 40 minutes" at bounding box center [691, 381] width 639 height 21
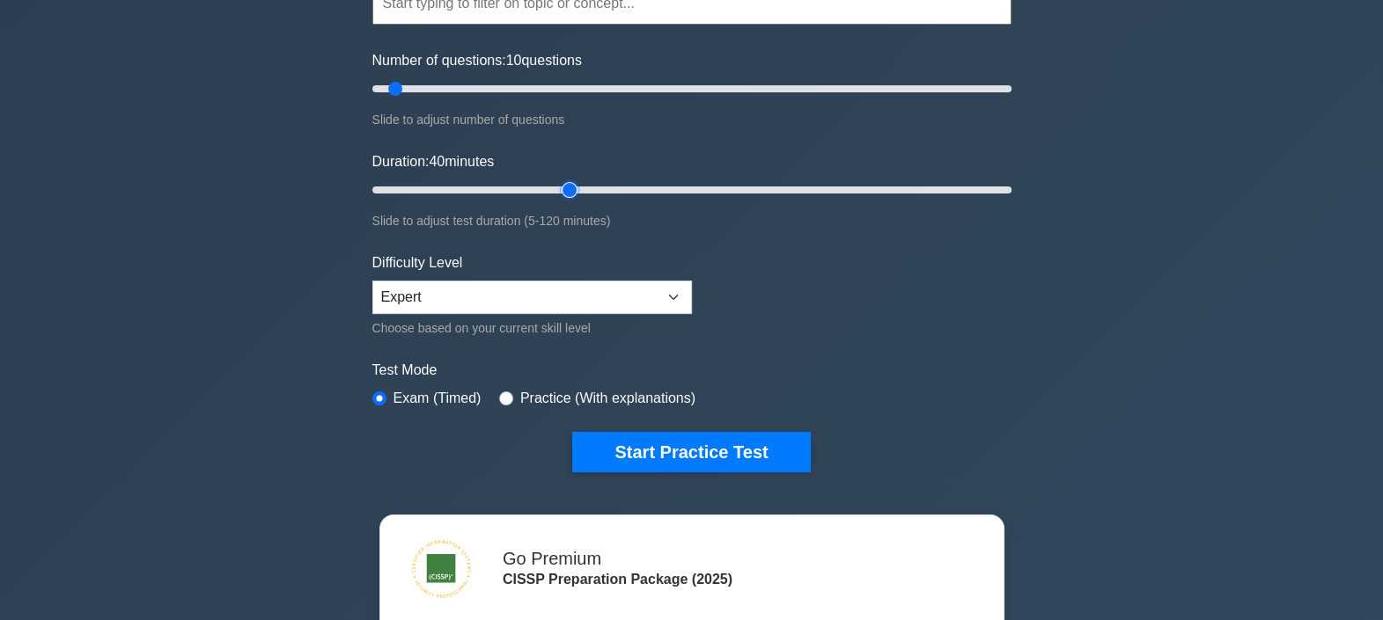
scroll to position [439, 0]
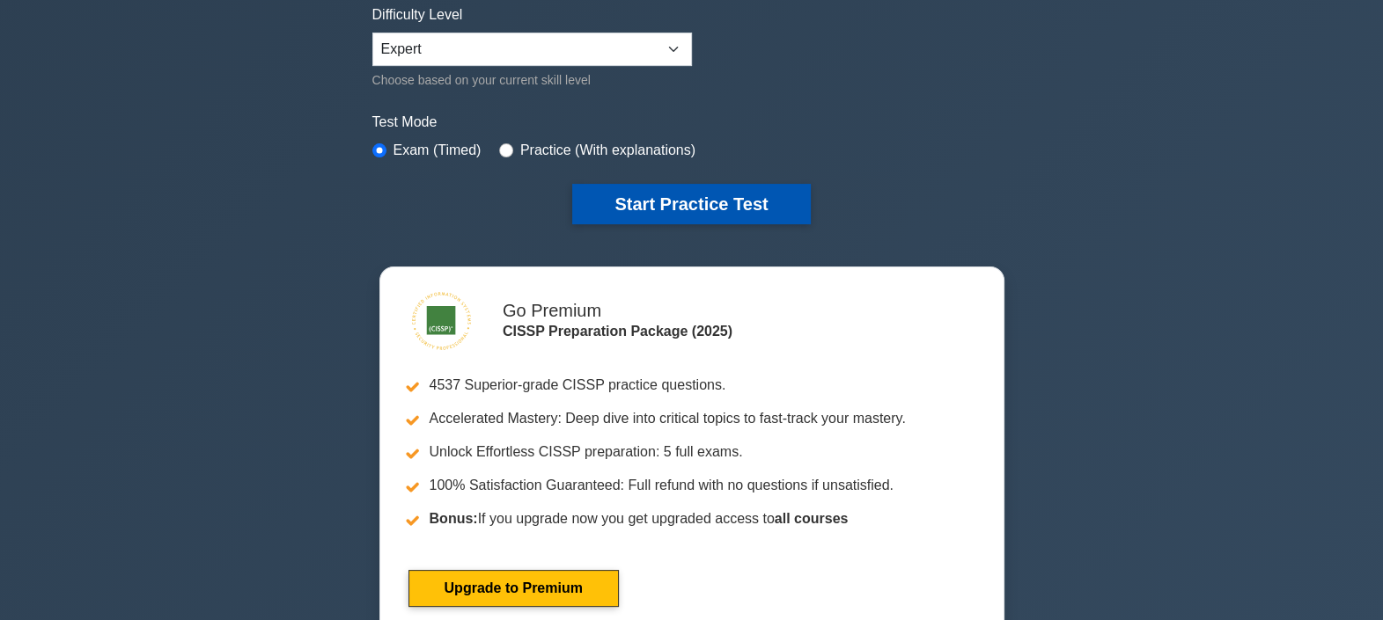
click at [726, 208] on button "Start Practice Test" at bounding box center [691, 204] width 238 height 40
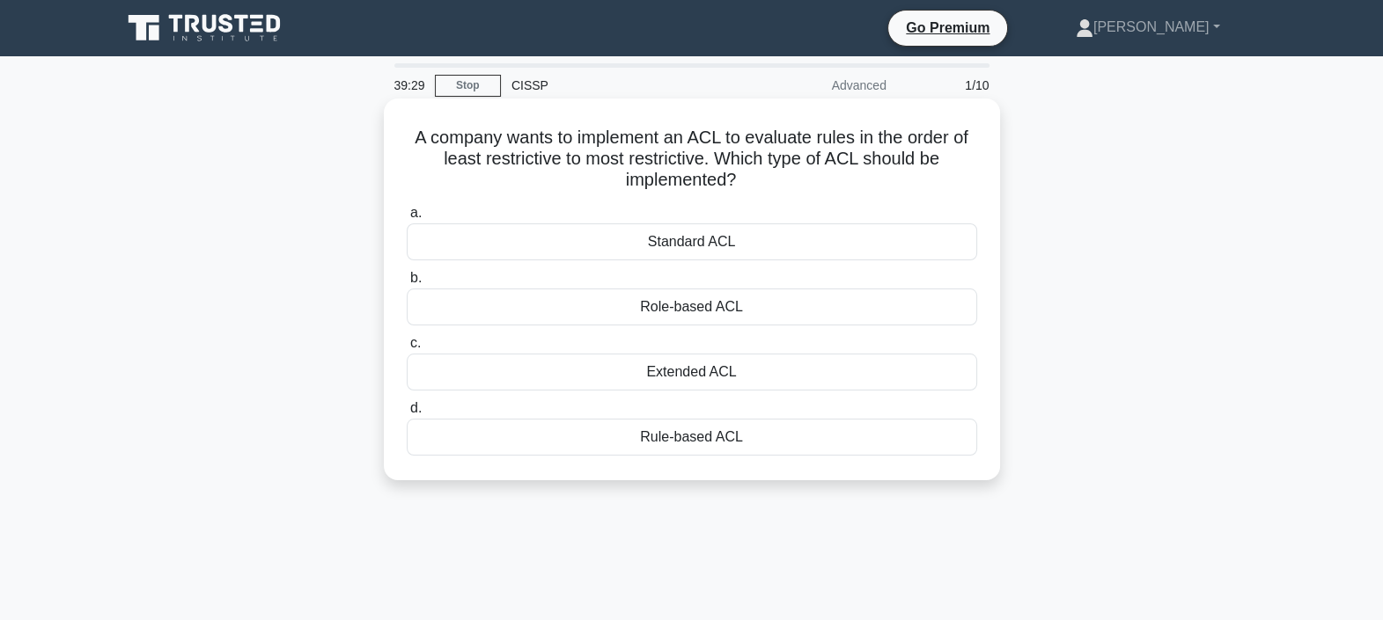
click at [753, 304] on div "Role-based ACL" at bounding box center [692, 307] width 570 height 37
click at [407, 284] on input "b. Role-based ACL" at bounding box center [407, 278] width 0 height 11
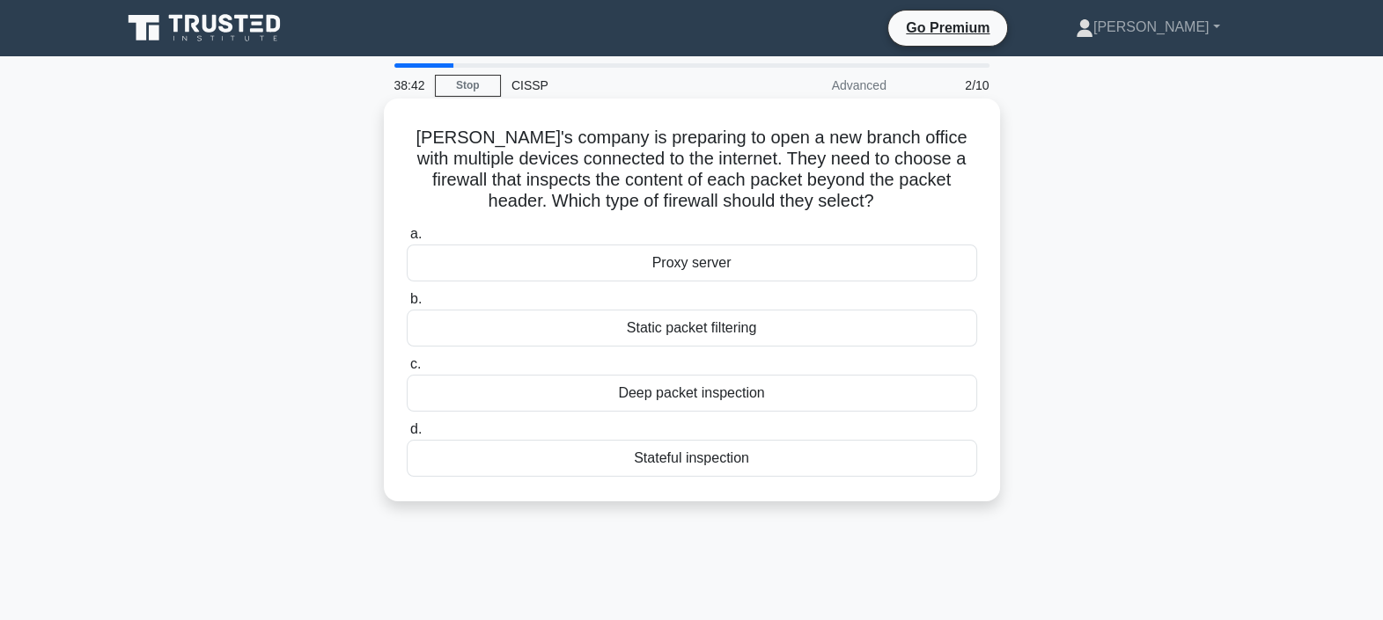
click at [811, 259] on div "Proxy server" at bounding box center [692, 263] width 570 height 37
click at [407, 240] on input "a. Proxy server" at bounding box center [407, 234] width 0 height 11
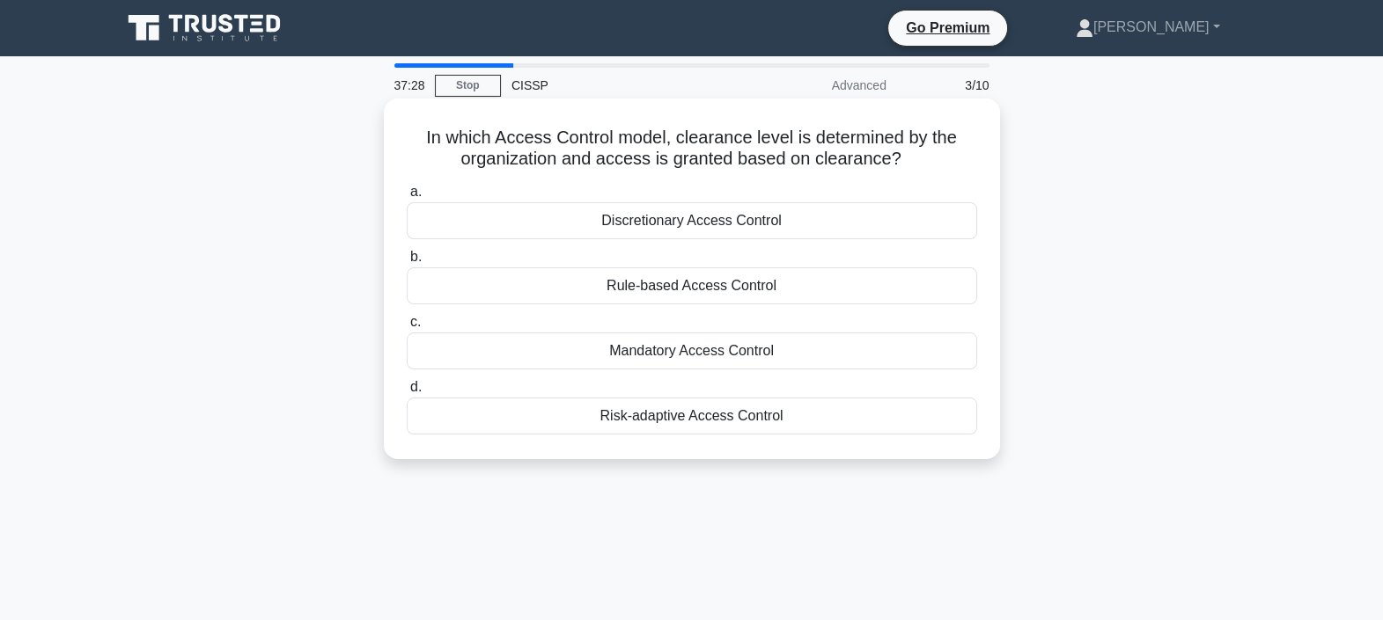
click at [814, 421] on div "Risk-adaptive Access Control" at bounding box center [692, 416] width 570 height 37
click at [407, 393] on input "d. Risk-adaptive Access Control" at bounding box center [407, 387] width 0 height 11
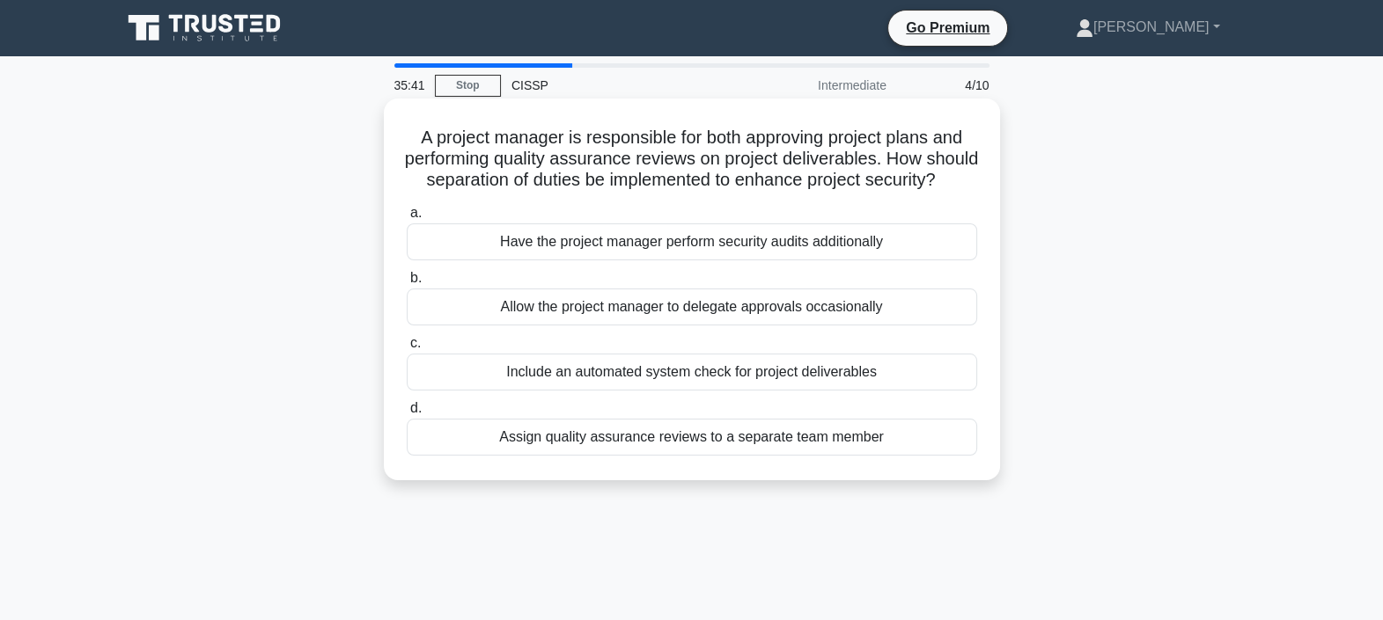
click at [920, 451] on div "Assign quality assurance reviews to a separate team member" at bounding box center [692, 437] width 570 height 37
click at [407, 415] on input "d. Assign quality assurance reviews to a separate team member" at bounding box center [407, 408] width 0 height 11
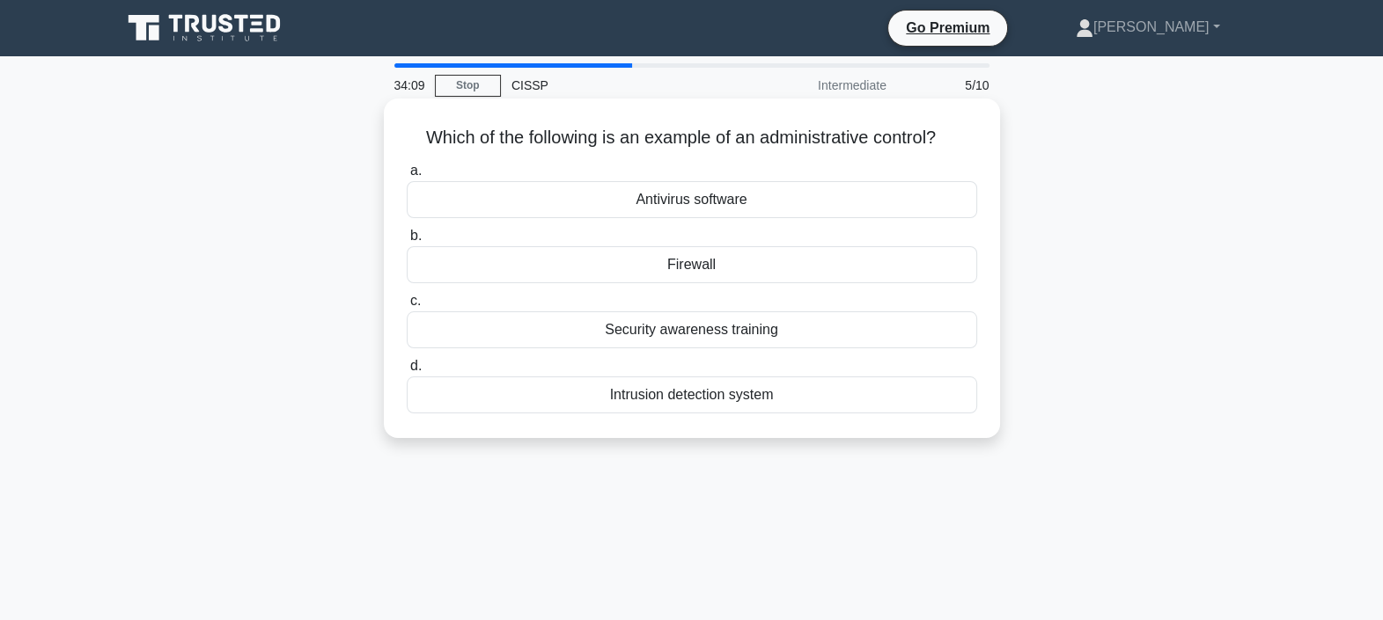
click at [792, 345] on div "Security awareness training" at bounding box center [692, 330] width 570 height 37
click at [407, 307] on input "c. Security awareness training" at bounding box center [407, 301] width 0 height 11
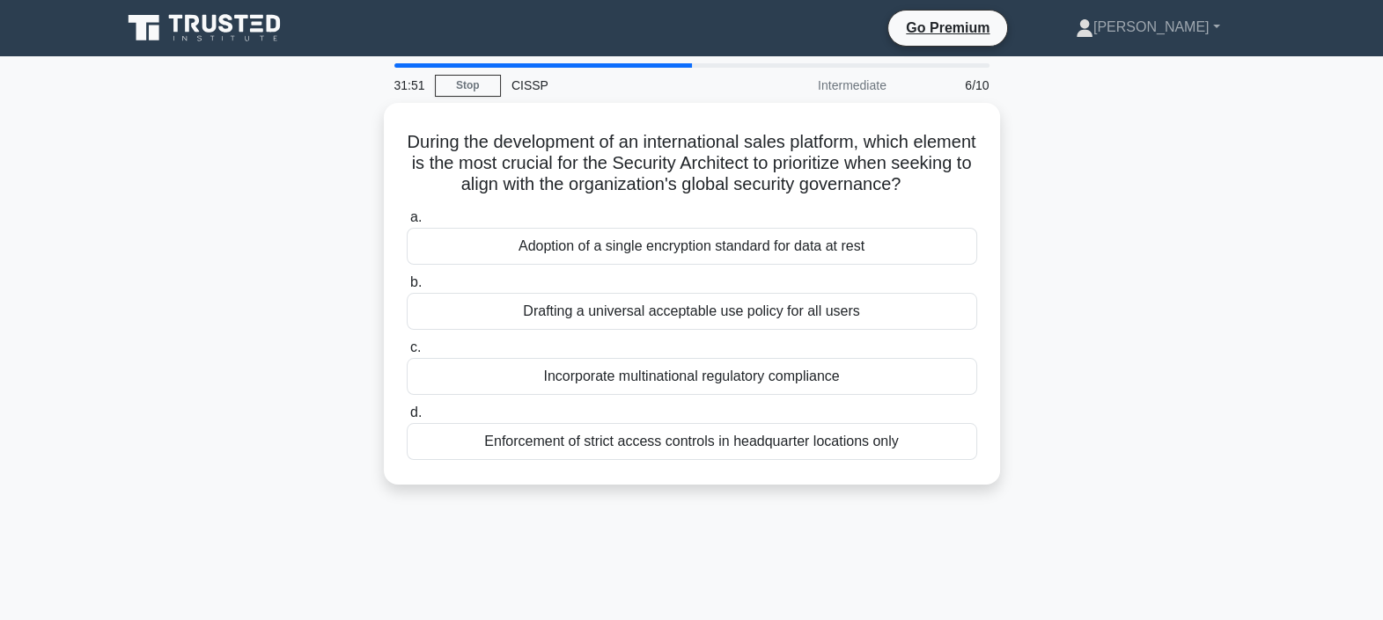
click at [264, 357] on div "During the development of an international sales platform, which element is the…" at bounding box center [692, 304] width 1162 height 403
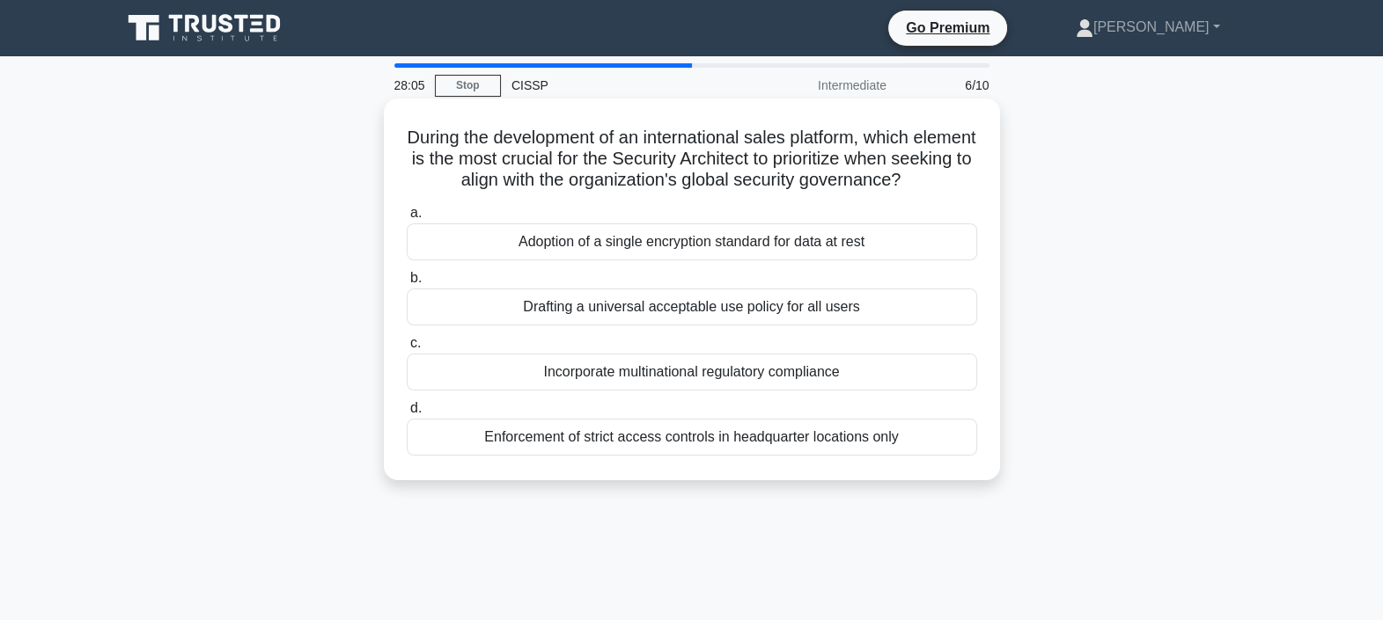
click at [875, 366] on div "Incorporate multinational regulatory compliance" at bounding box center [692, 372] width 570 height 37
click at [407, 349] on input "c. Incorporate multinational regulatory compliance" at bounding box center [407, 343] width 0 height 11
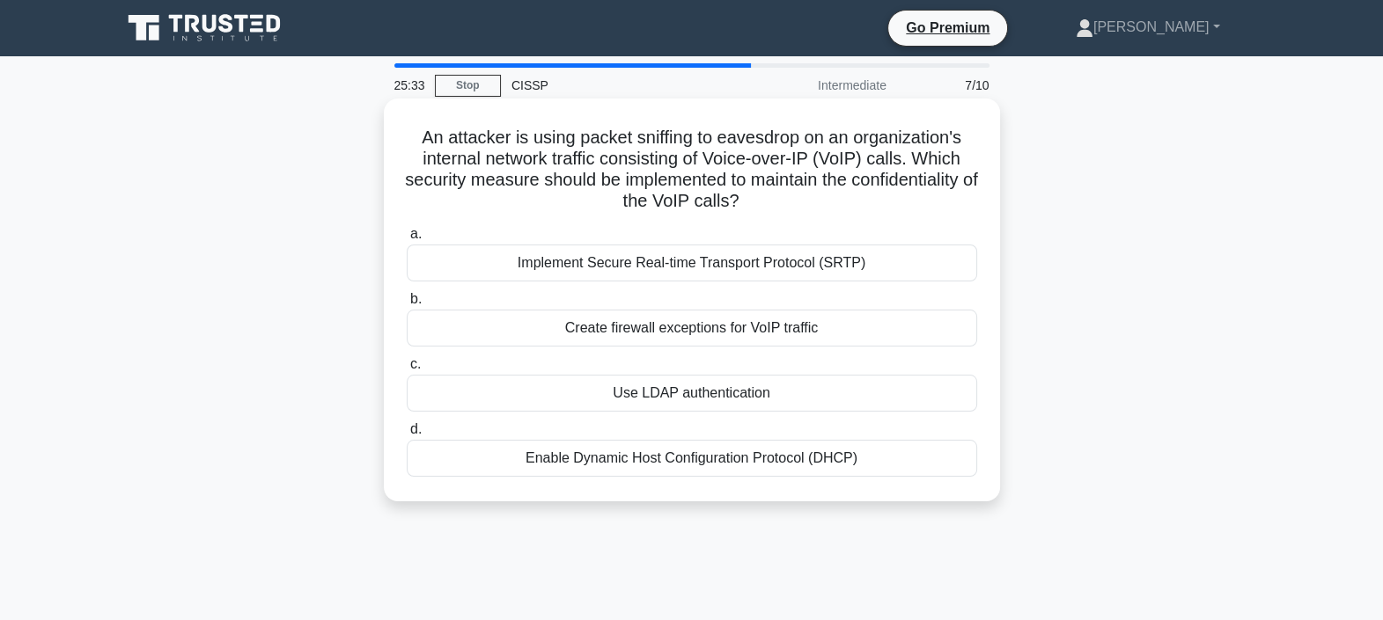
click at [880, 462] on div "Enable Dynamic Host Configuration Protocol (DHCP)" at bounding box center [692, 458] width 570 height 37
click at [407, 436] on input "d. Enable Dynamic Host Configuration Protocol (DHCP)" at bounding box center [407, 429] width 0 height 11
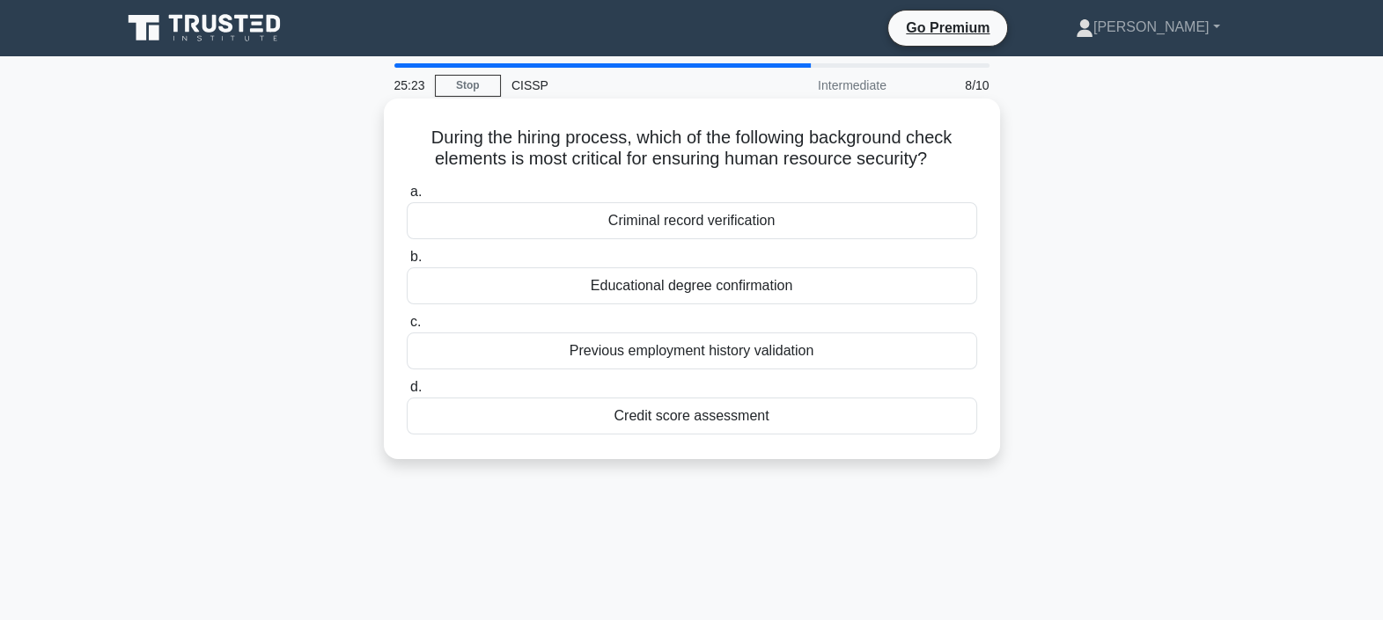
click at [895, 422] on div "Credit score assessment" at bounding box center [692, 416] width 570 height 37
click at [407, 393] on input "d. Credit score assessment" at bounding box center [407, 387] width 0 height 11
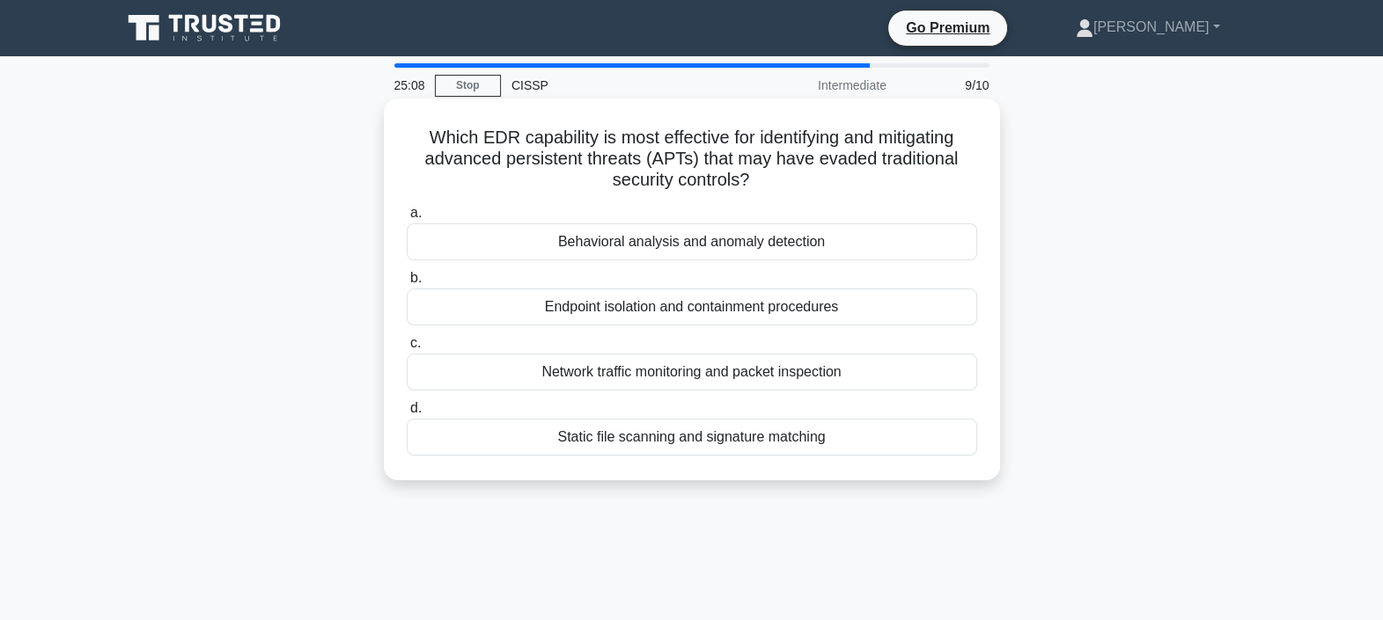
click at [826, 377] on div "Network traffic monitoring and packet inspection" at bounding box center [692, 372] width 570 height 37
click at [407, 349] on input "c. Network traffic monitoring and packet inspection" at bounding box center [407, 343] width 0 height 11
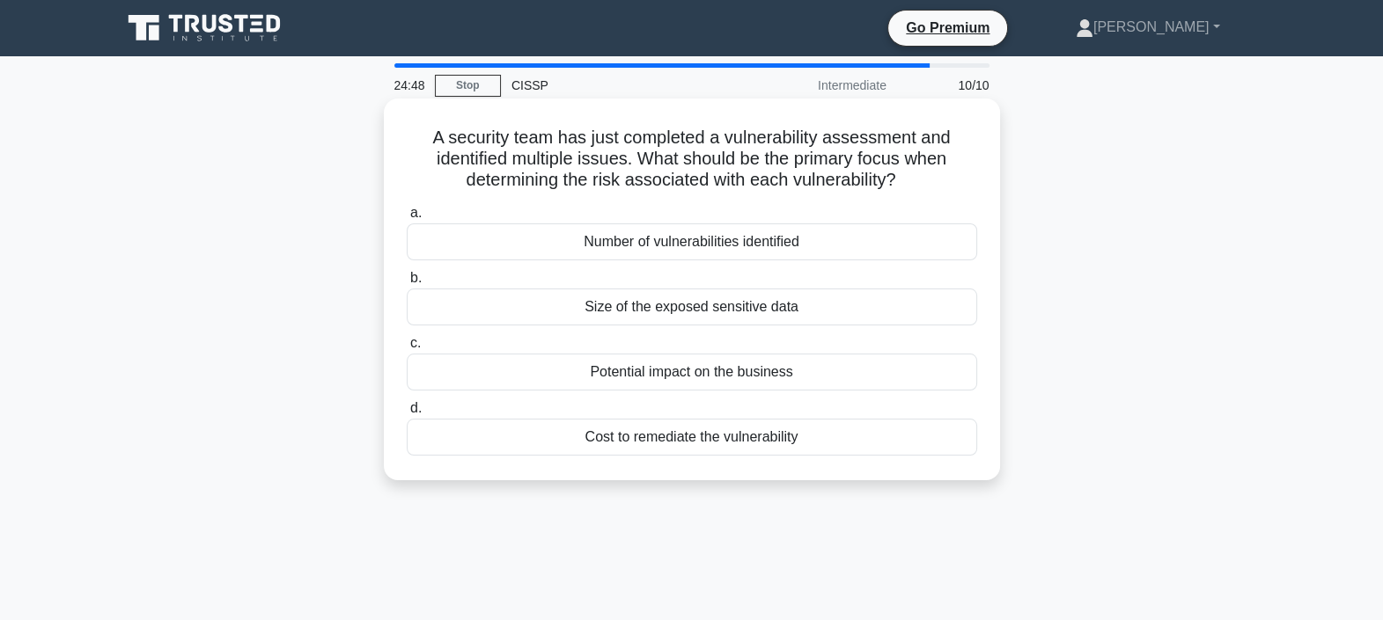
click at [870, 374] on div "Potential impact on the business" at bounding box center [692, 372] width 570 height 37
click at [407, 349] on input "c. Potential impact on the business" at bounding box center [407, 343] width 0 height 11
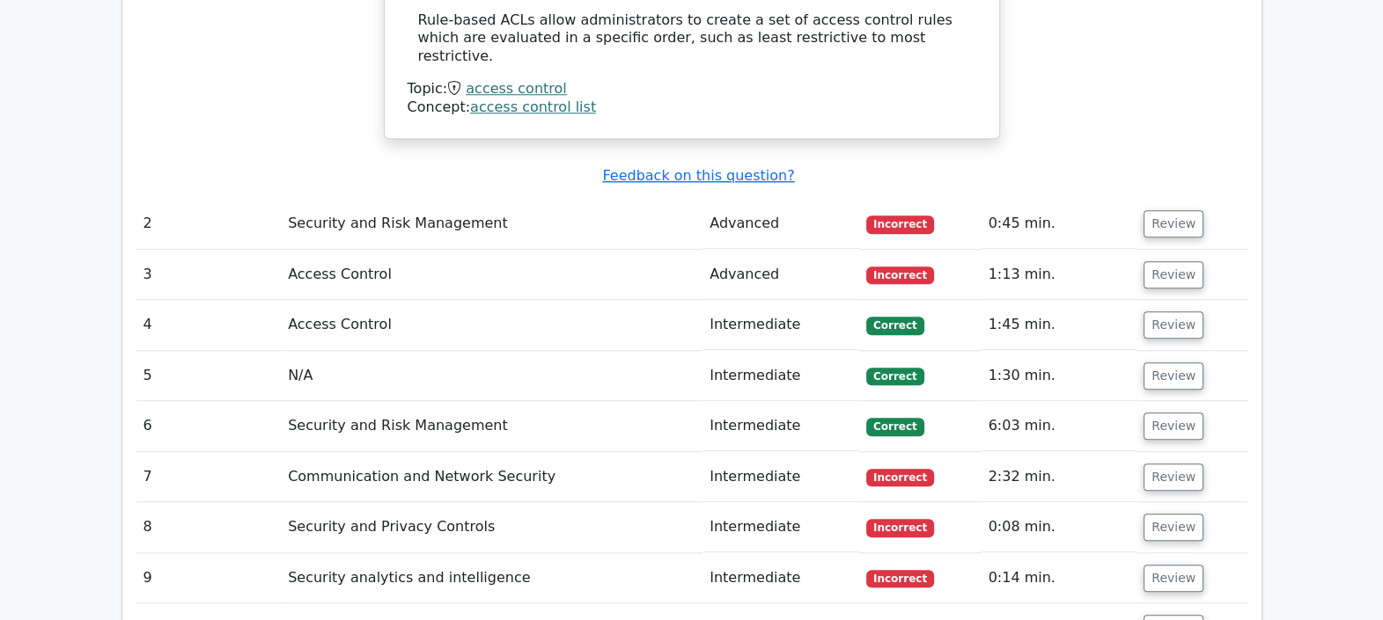
scroll to position [1827, 0]
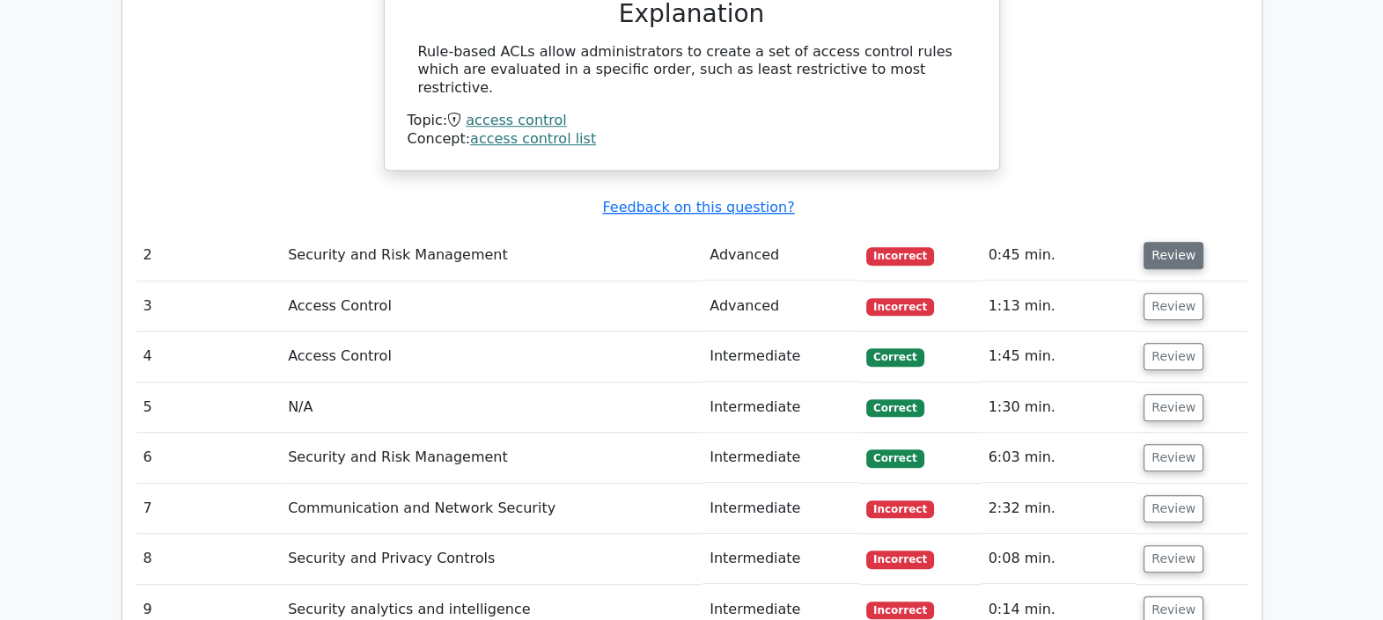
click at [1186, 242] on button "Review" at bounding box center [1173, 255] width 60 height 27
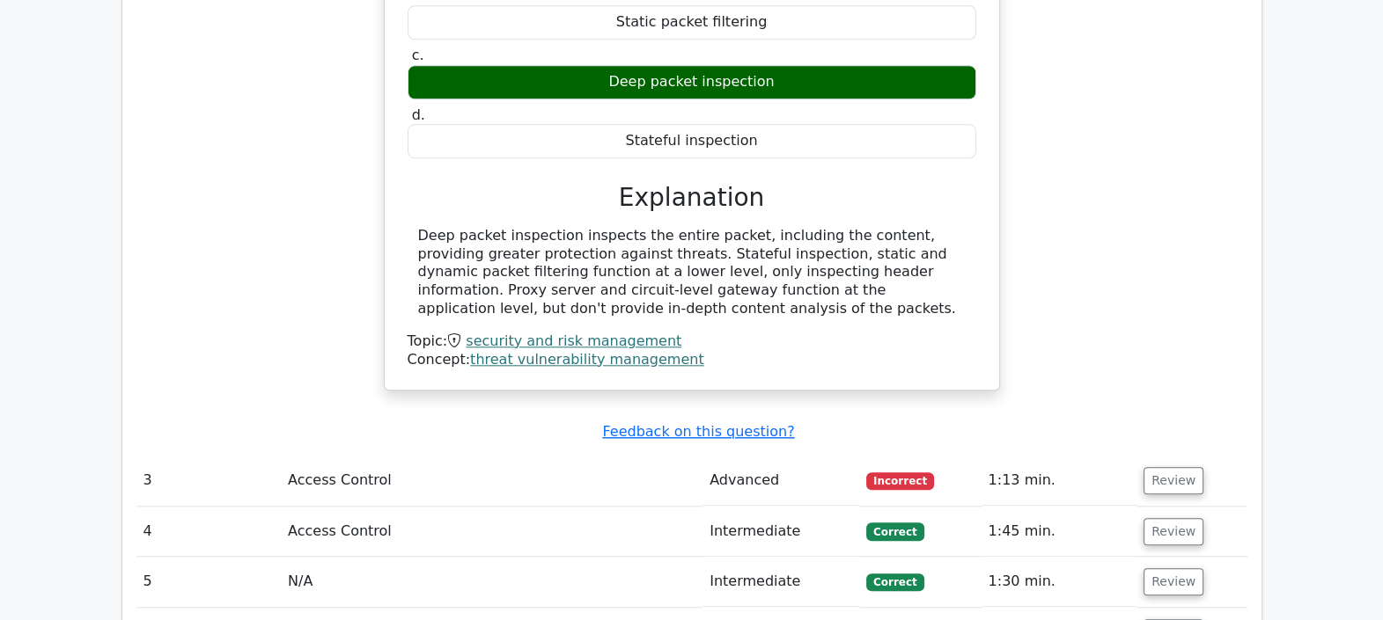
scroll to position [2487, 0]
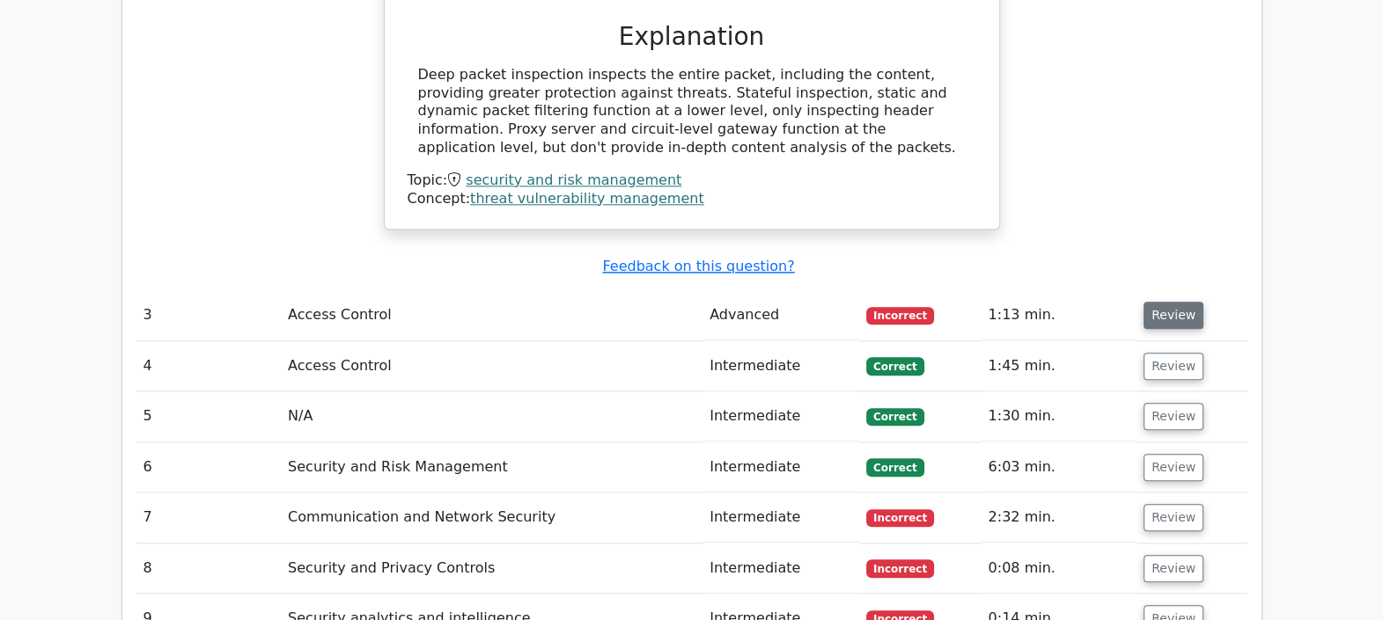
click at [1165, 302] on button "Review" at bounding box center [1173, 315] width 60 height 27
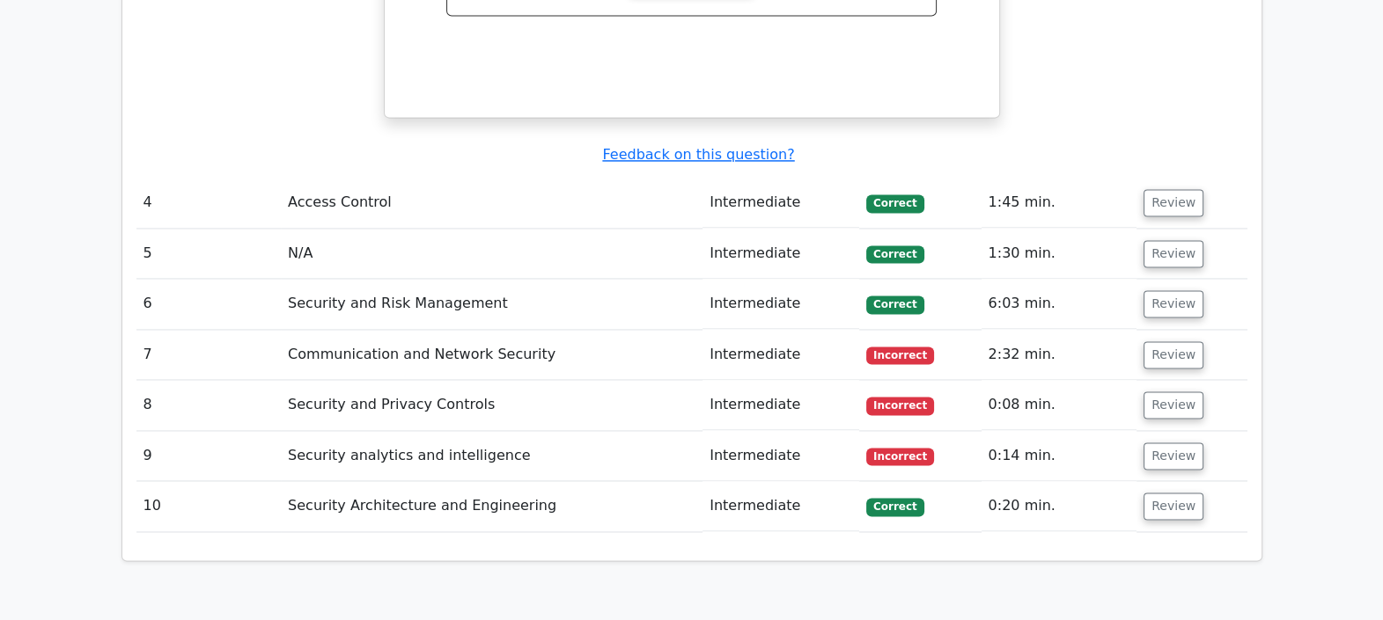
scroll to position [3367, 0]
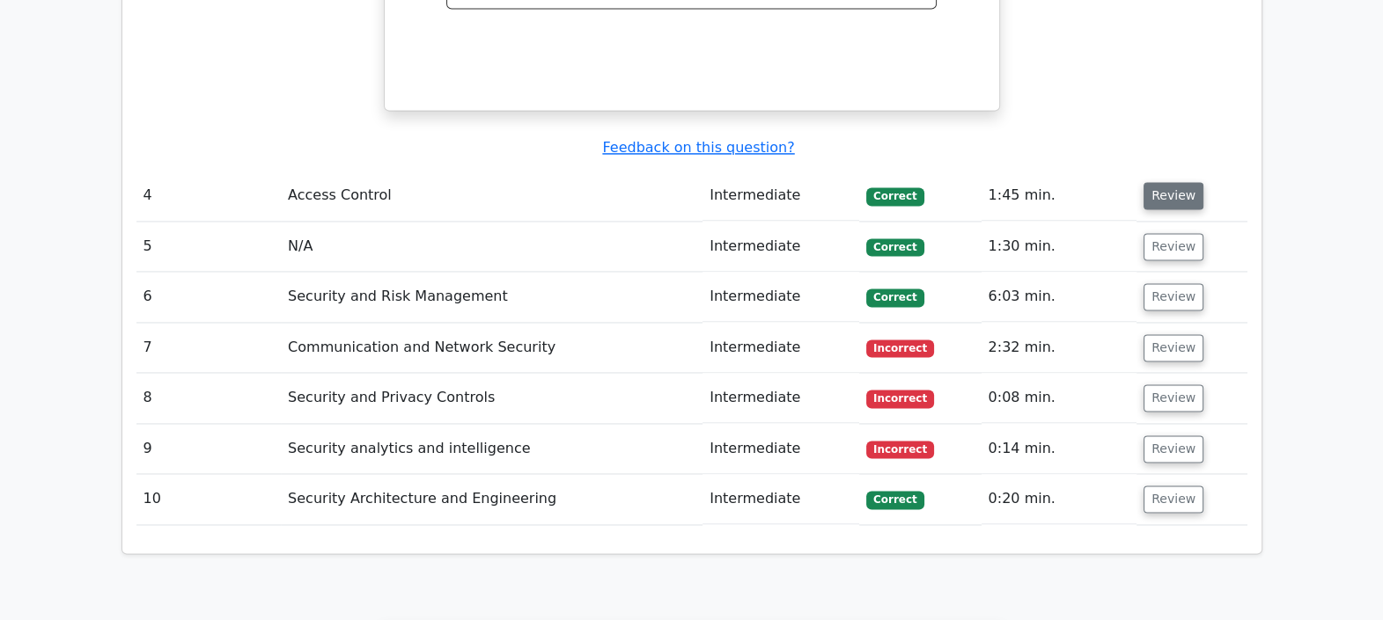
click at [1170, 182] on button "Review" at bounding box center [1173, 195] width 60 height 27
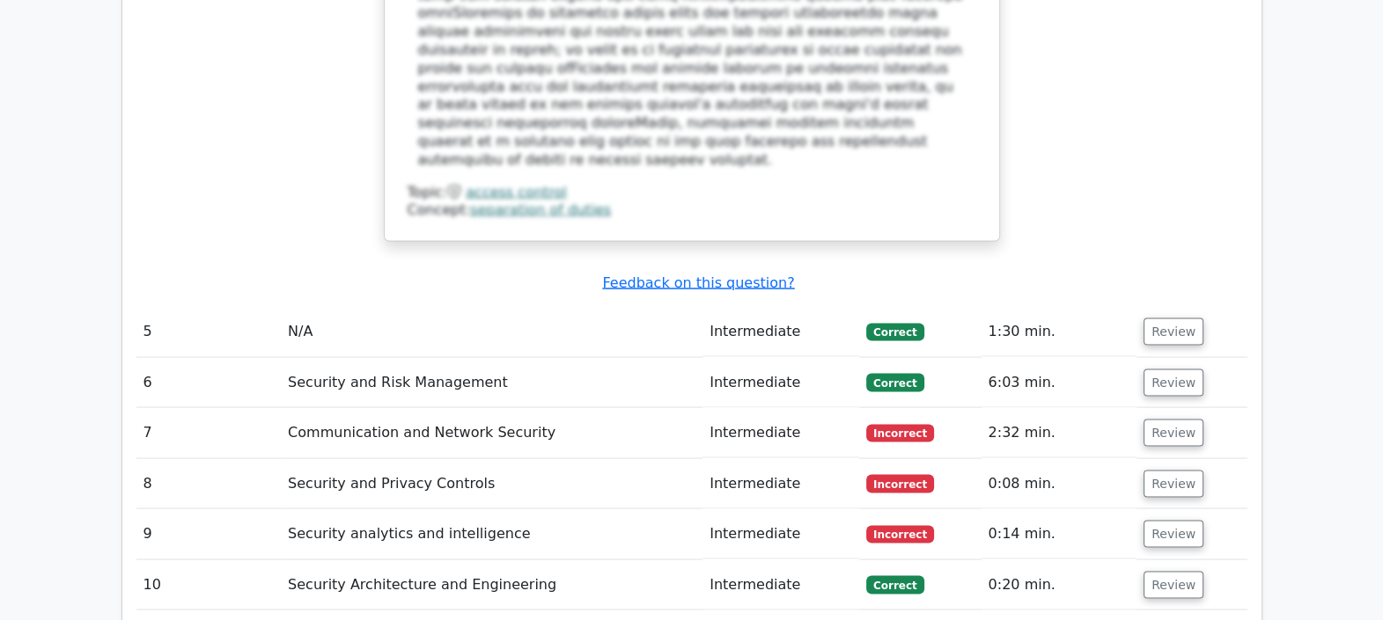
scroll to position [4247, 0]
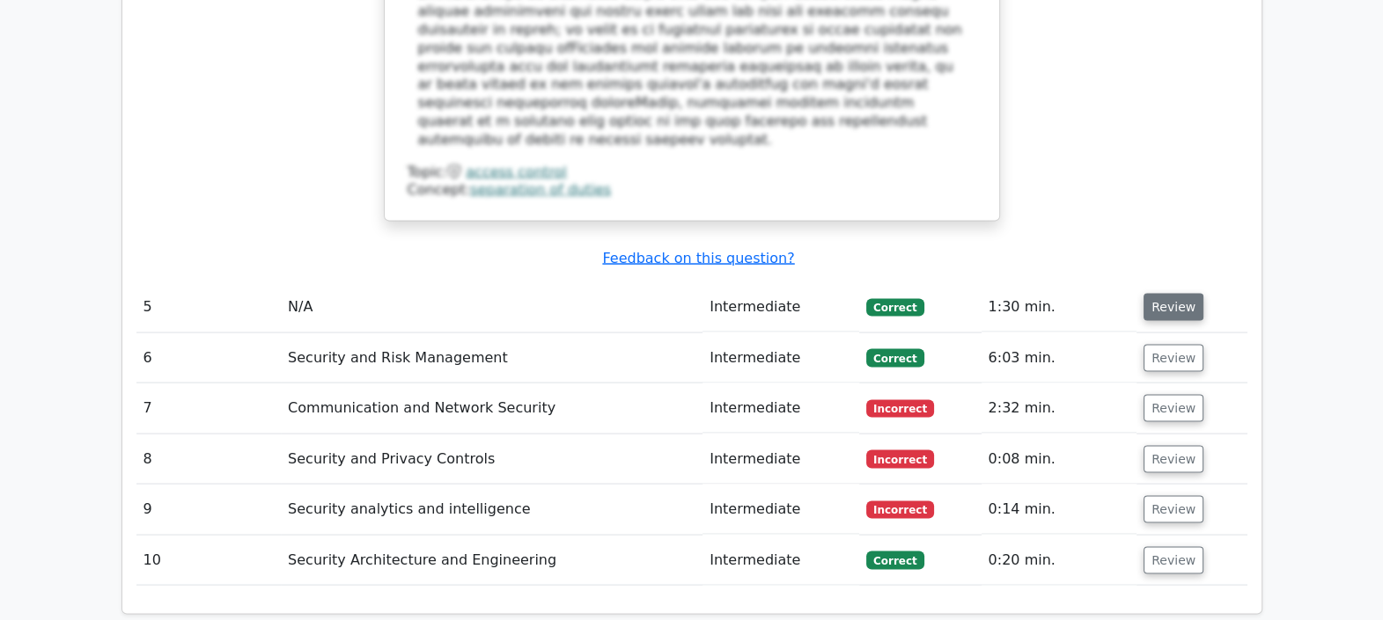
click at [1164, 294] on button "Review" at bounding box center [1173, 307] width 60 height 27
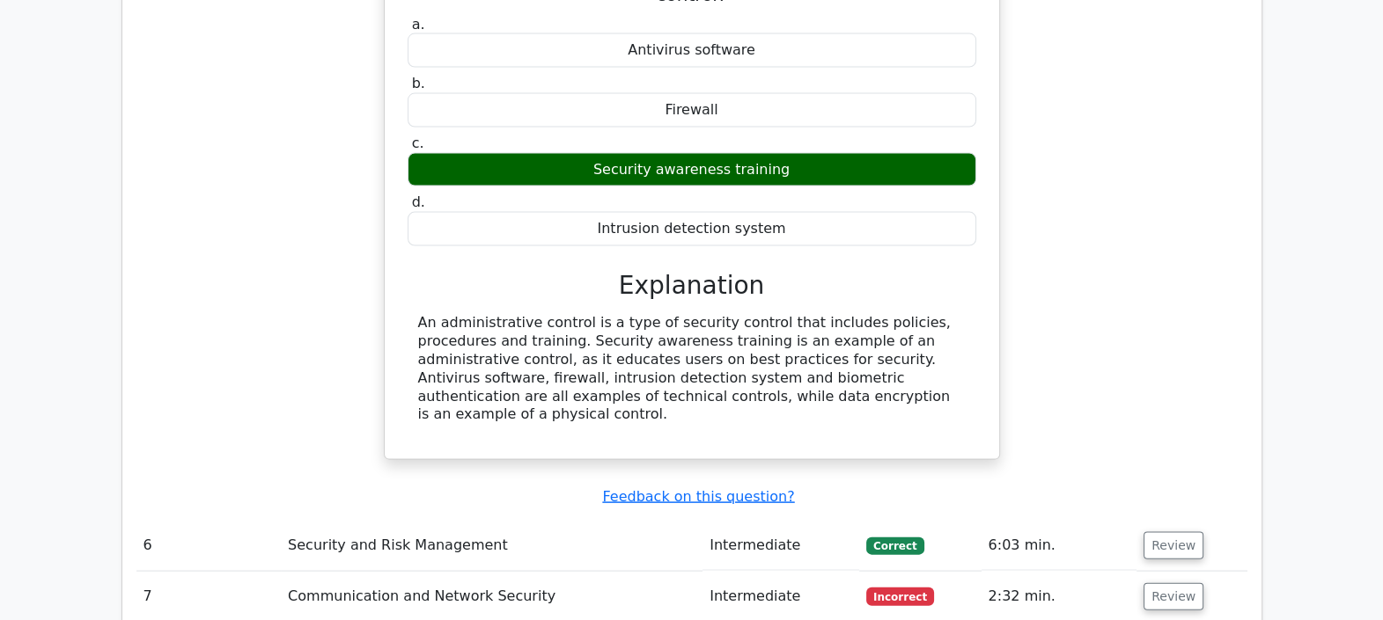
scroll to position [4908, 0]
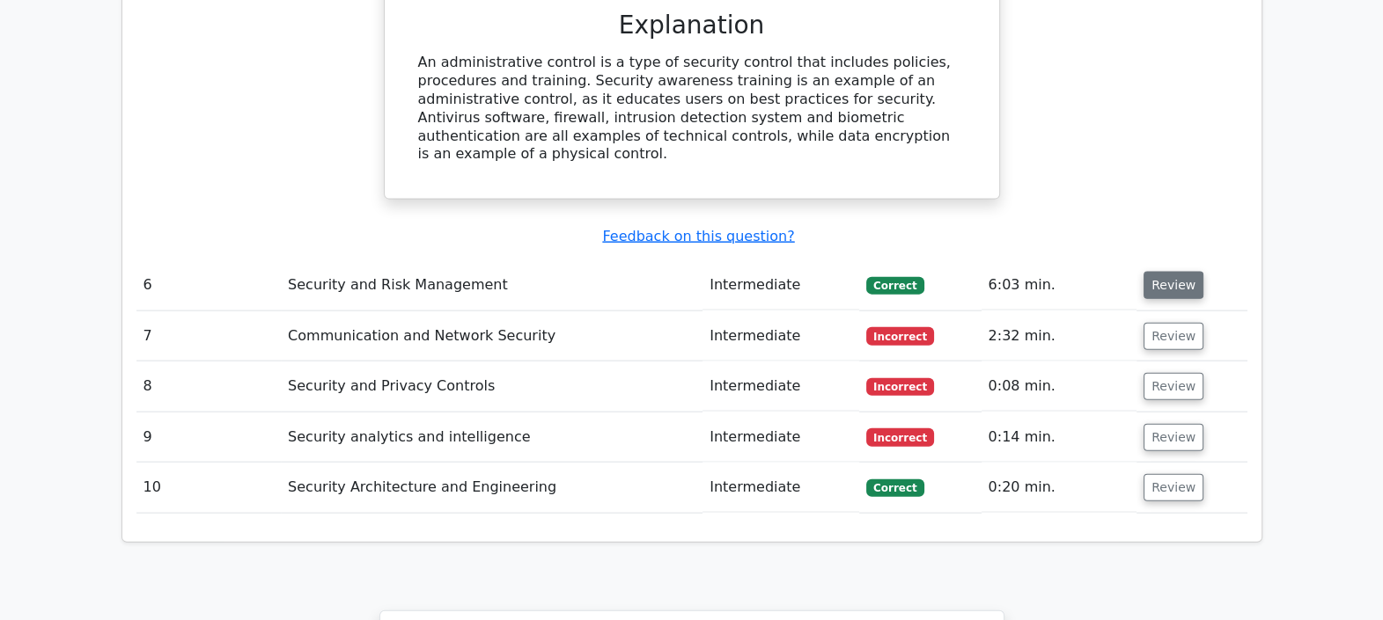
click at [1173, 272] on button "Review" at bounding box center [1173, 285] width 60 height 27
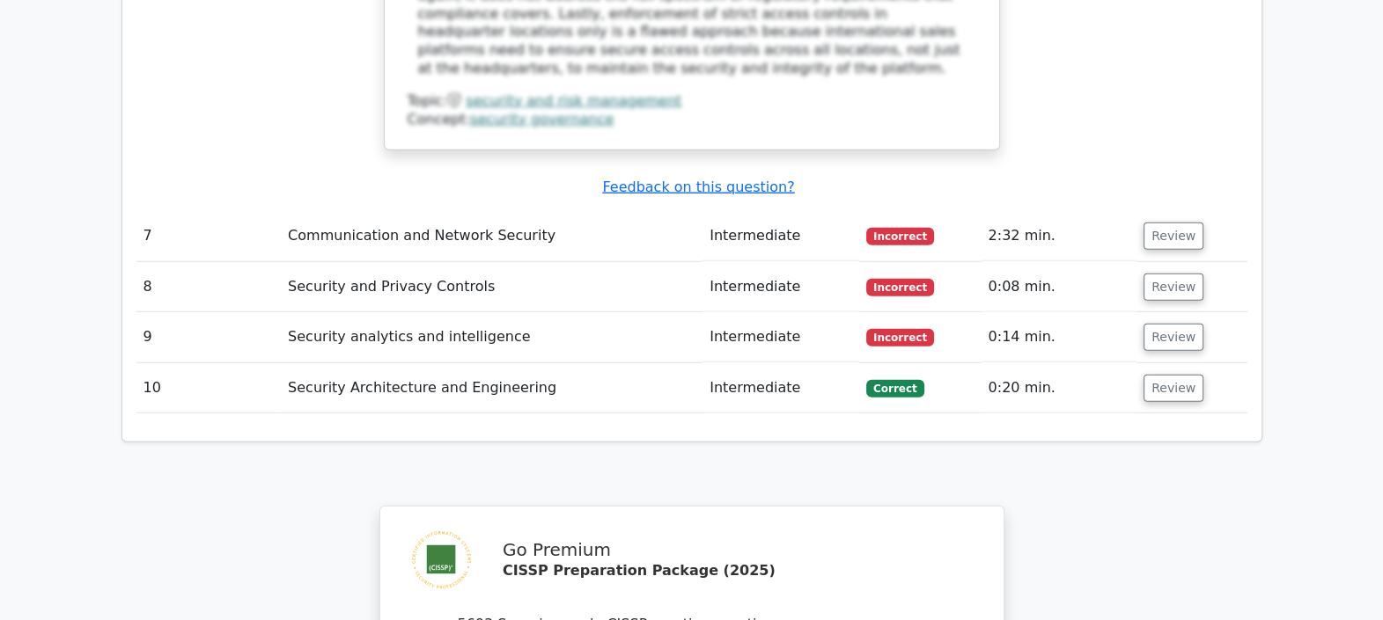
scroll to position [5788, 0]
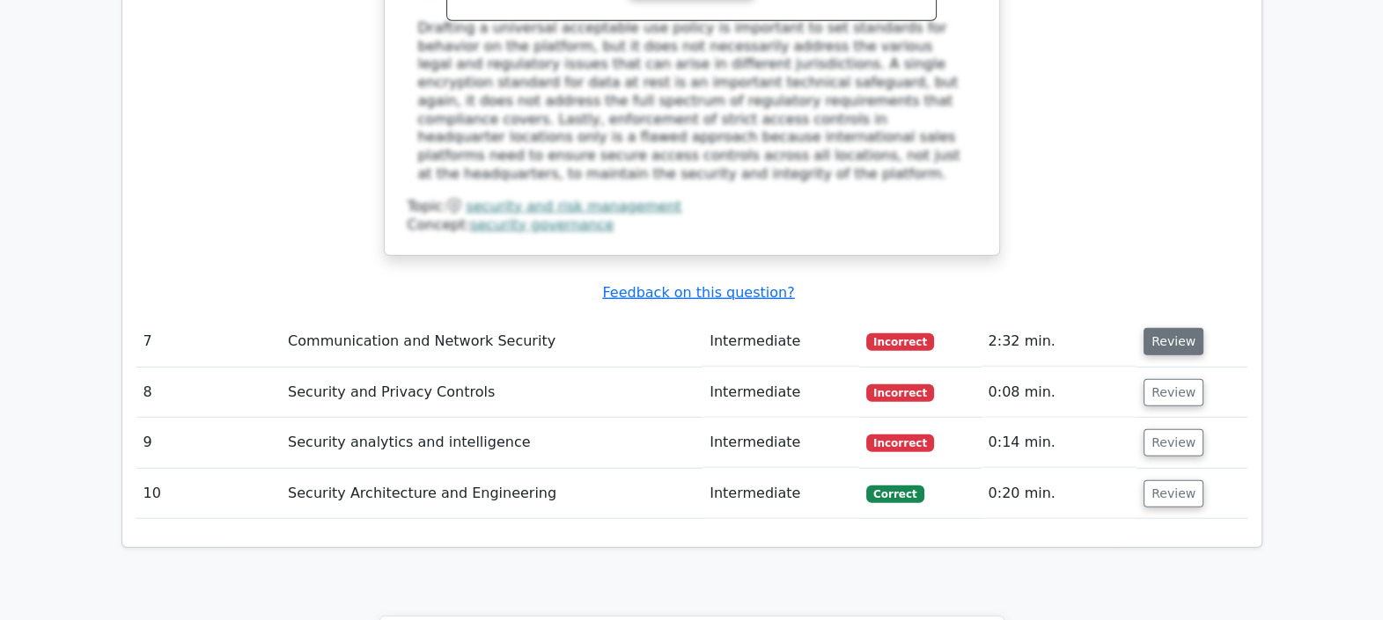
click at [1177, 328] on button "Review" at bounding box center [1173, 341] width 60 height 27
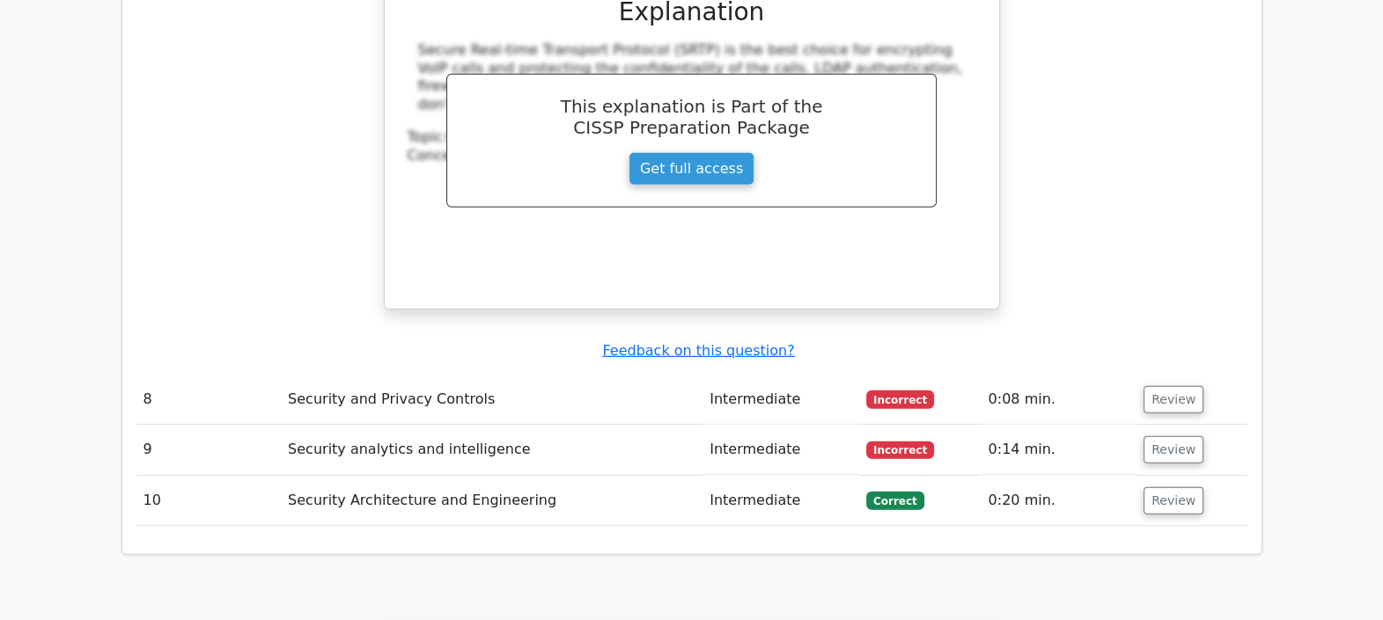
scroll to position [6558, 0]
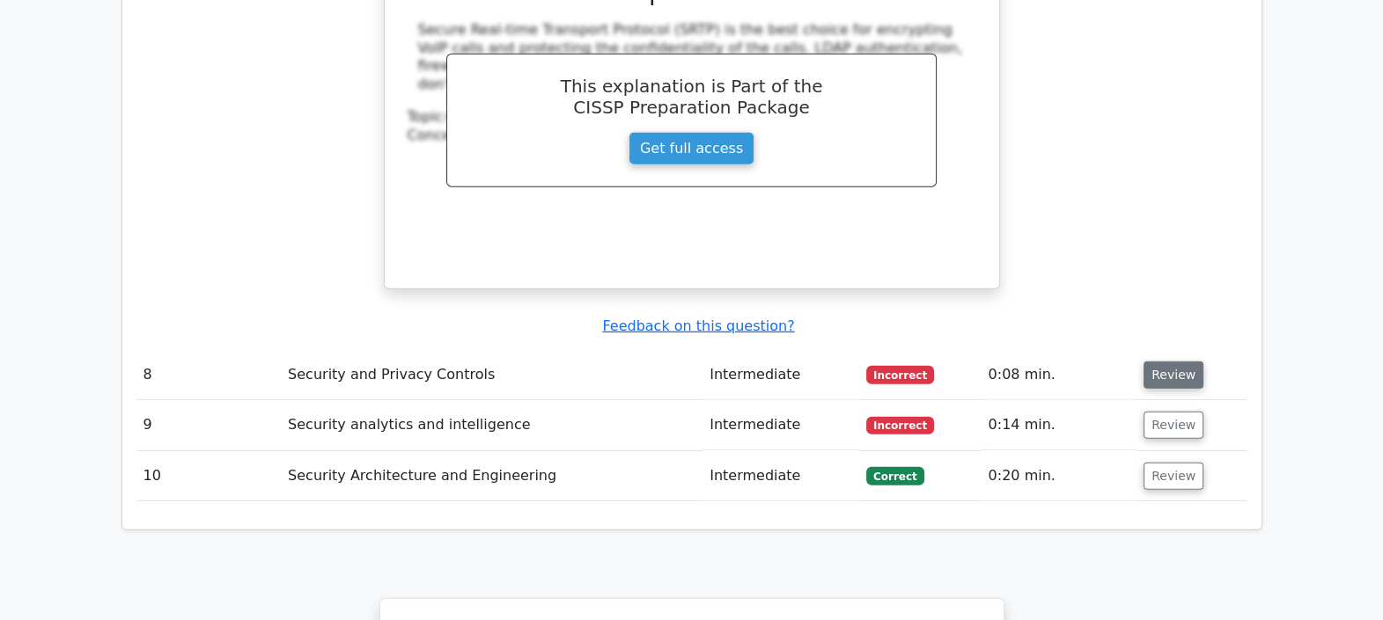
click at [1153, 362] on button "Review" at bounding box center [1173, 375] width 60 height 27
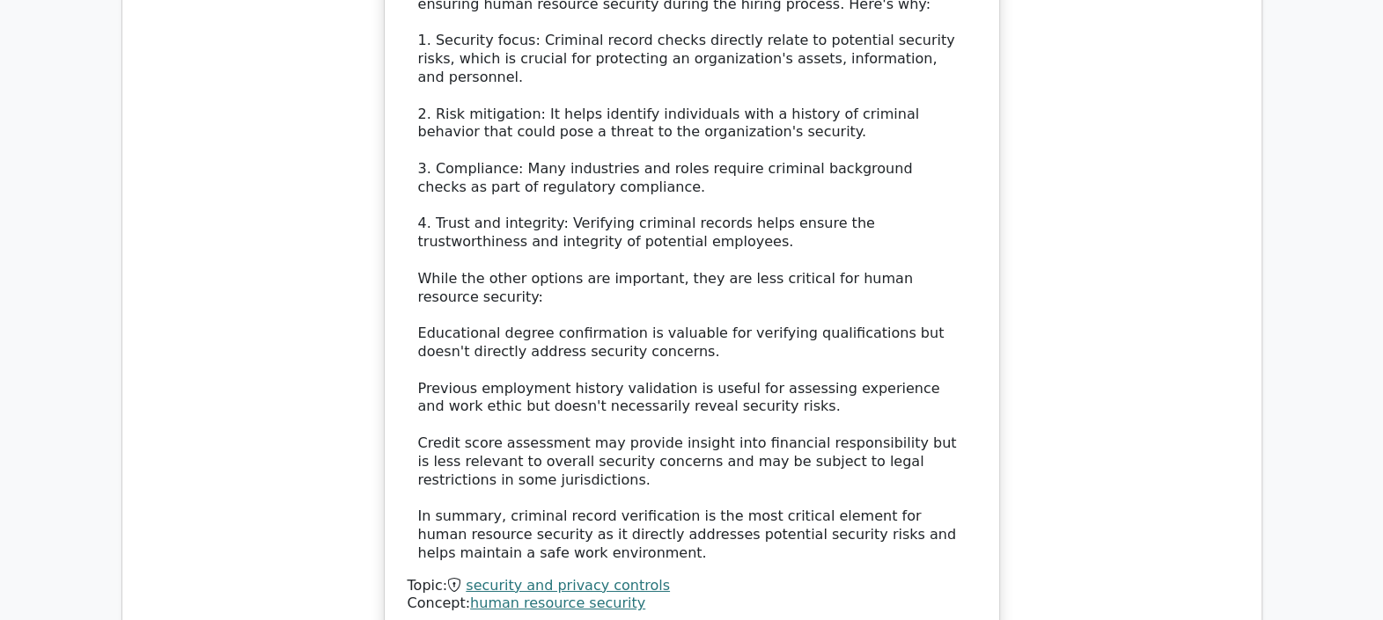
scroll to position [7384, 0]
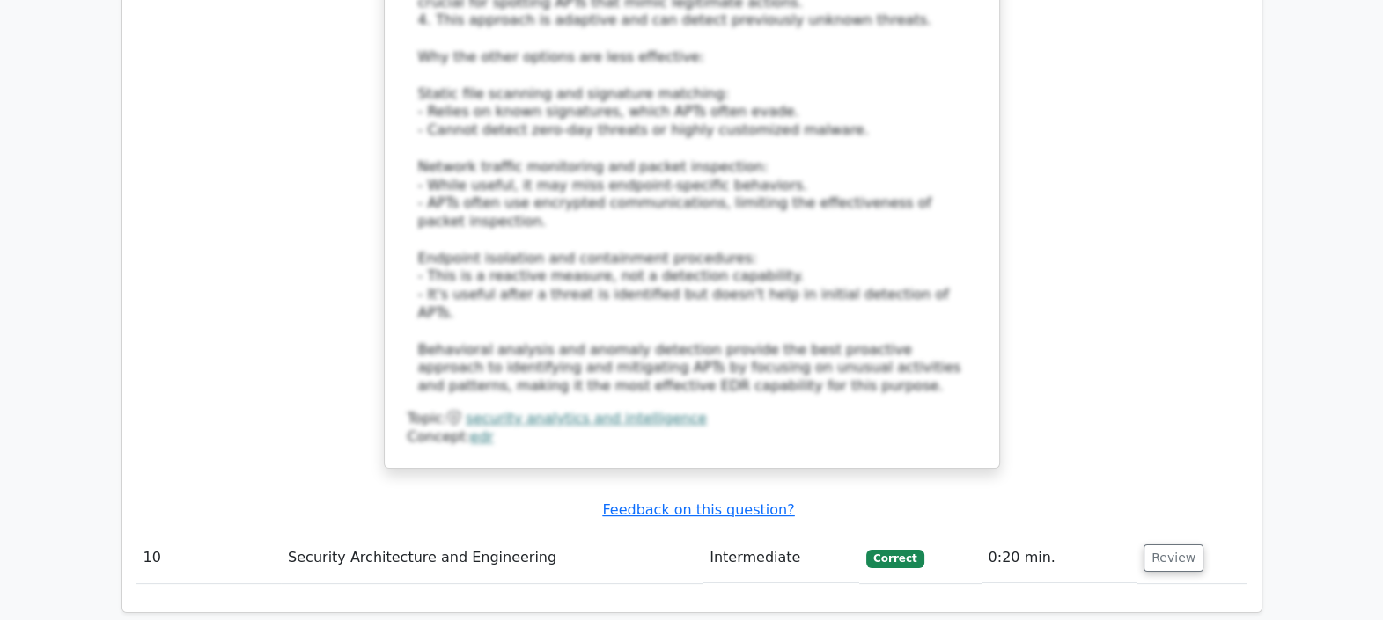
scroll to position [8814, 0]
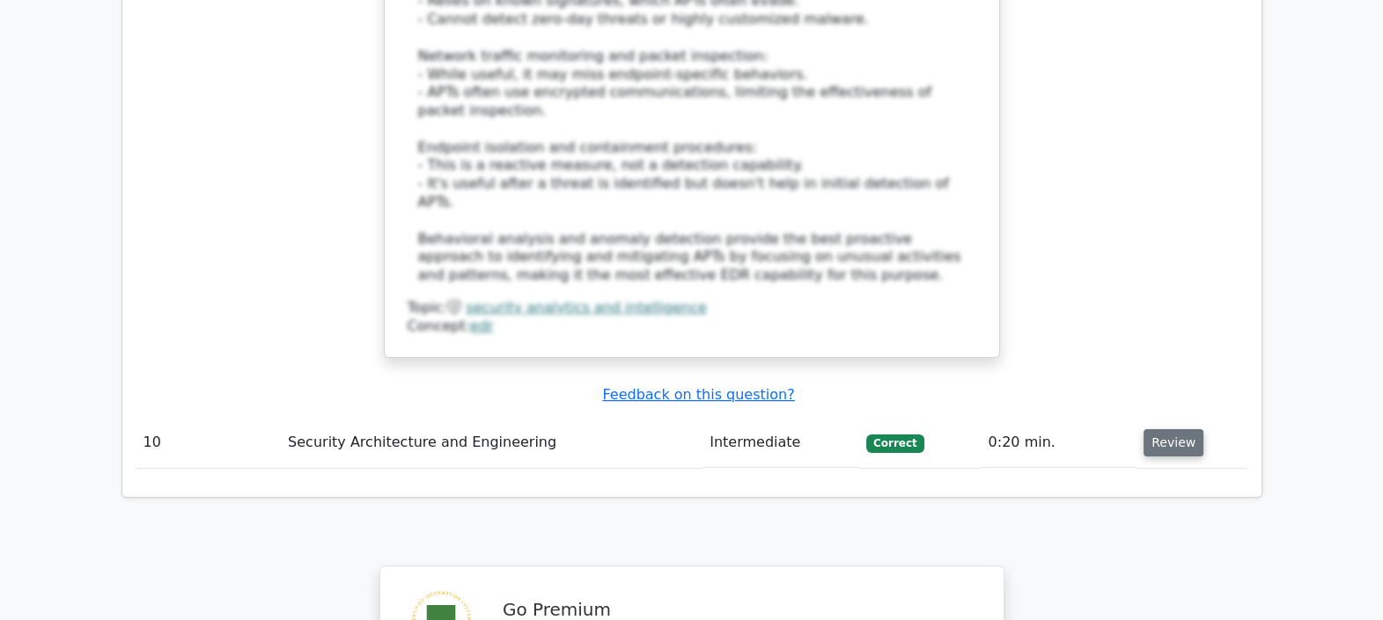
click at [1171, 429] on button "Review" at bounding box center [1173, 442] width 60 height 27
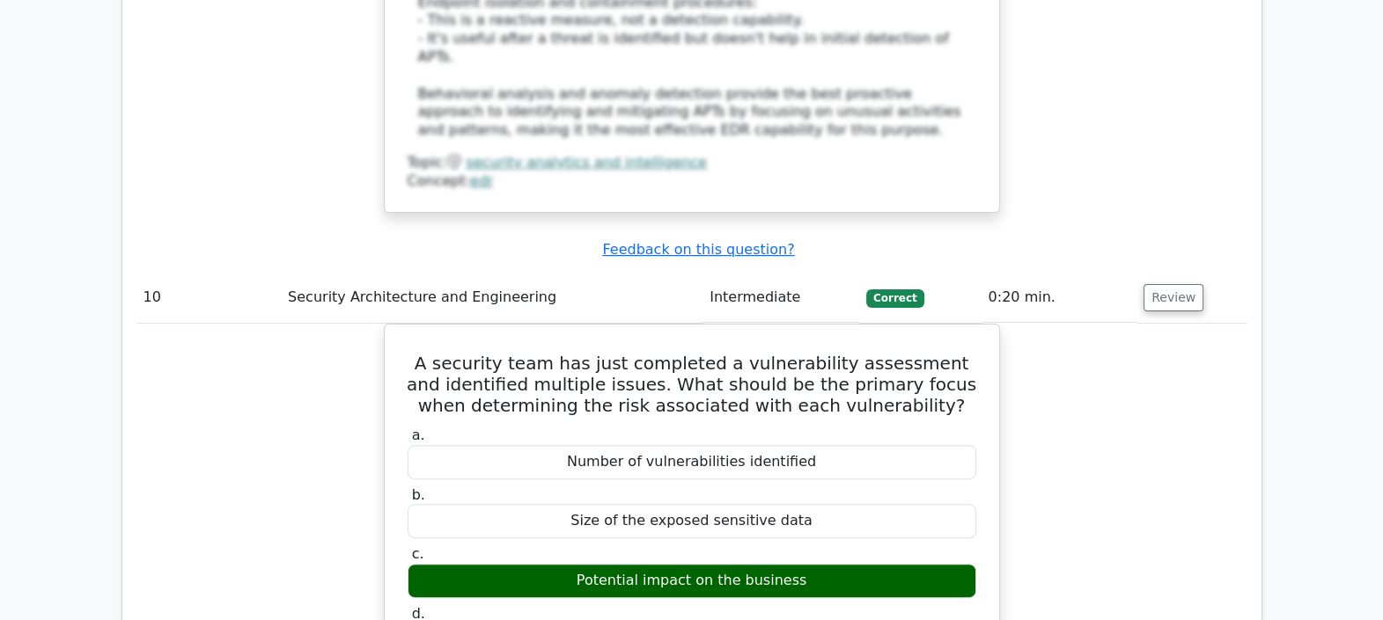
scroll to position [8924, 0]
